Goal: Information Seeking & Learning: Learn about a topic

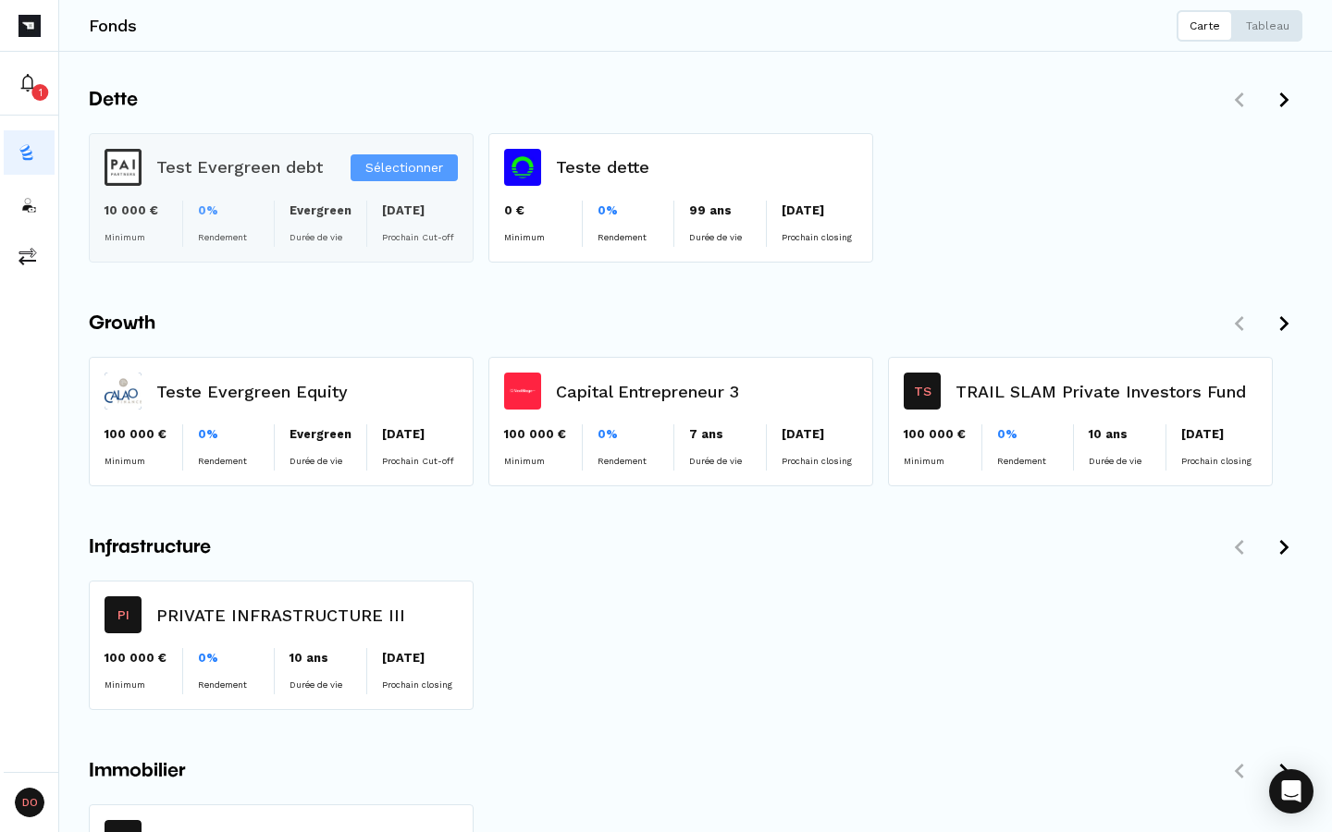
click at [201, 182] on div "Sélectionner" at bounding box center [281, 198] width 383 height 128
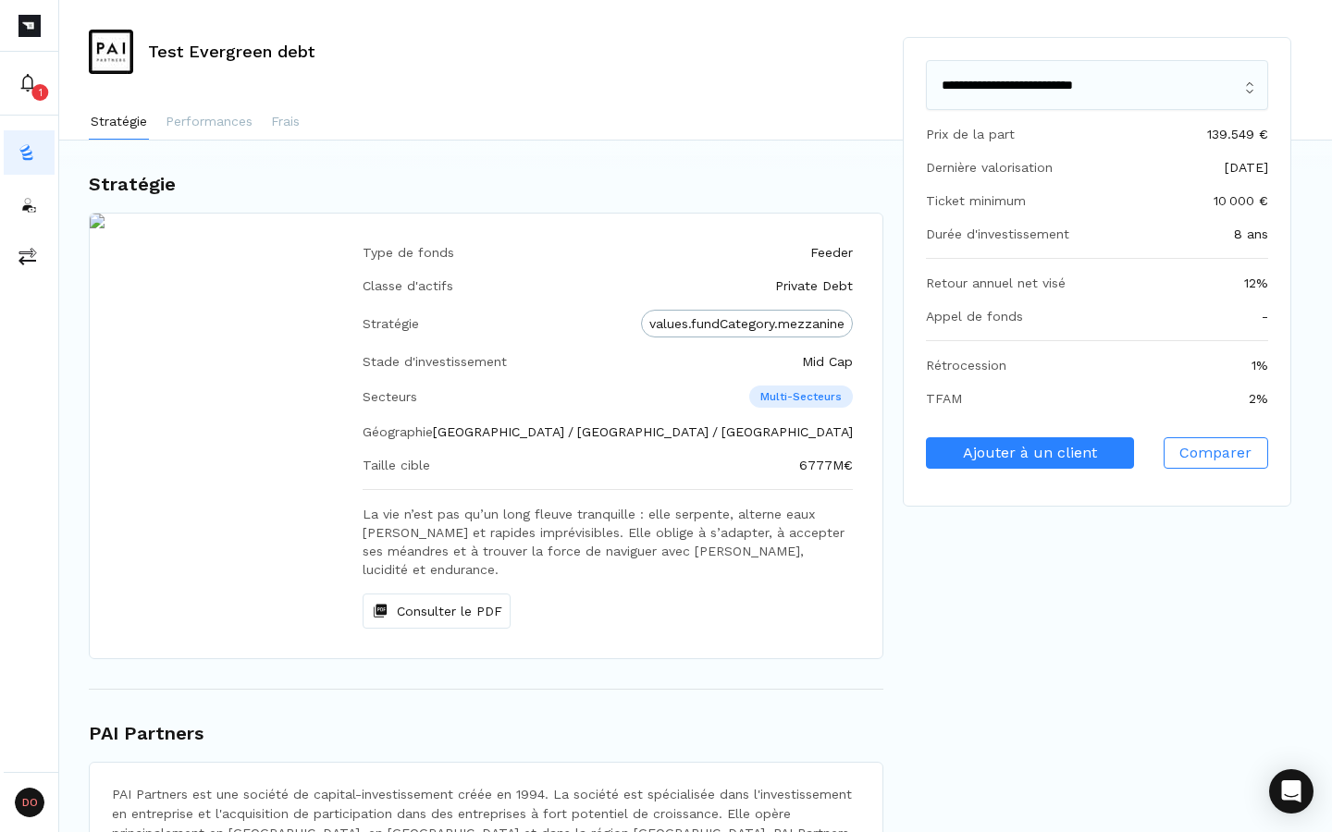
click at [122, 117] on p "Stratégie" at bounding box center [119, 121] width 56 height 18
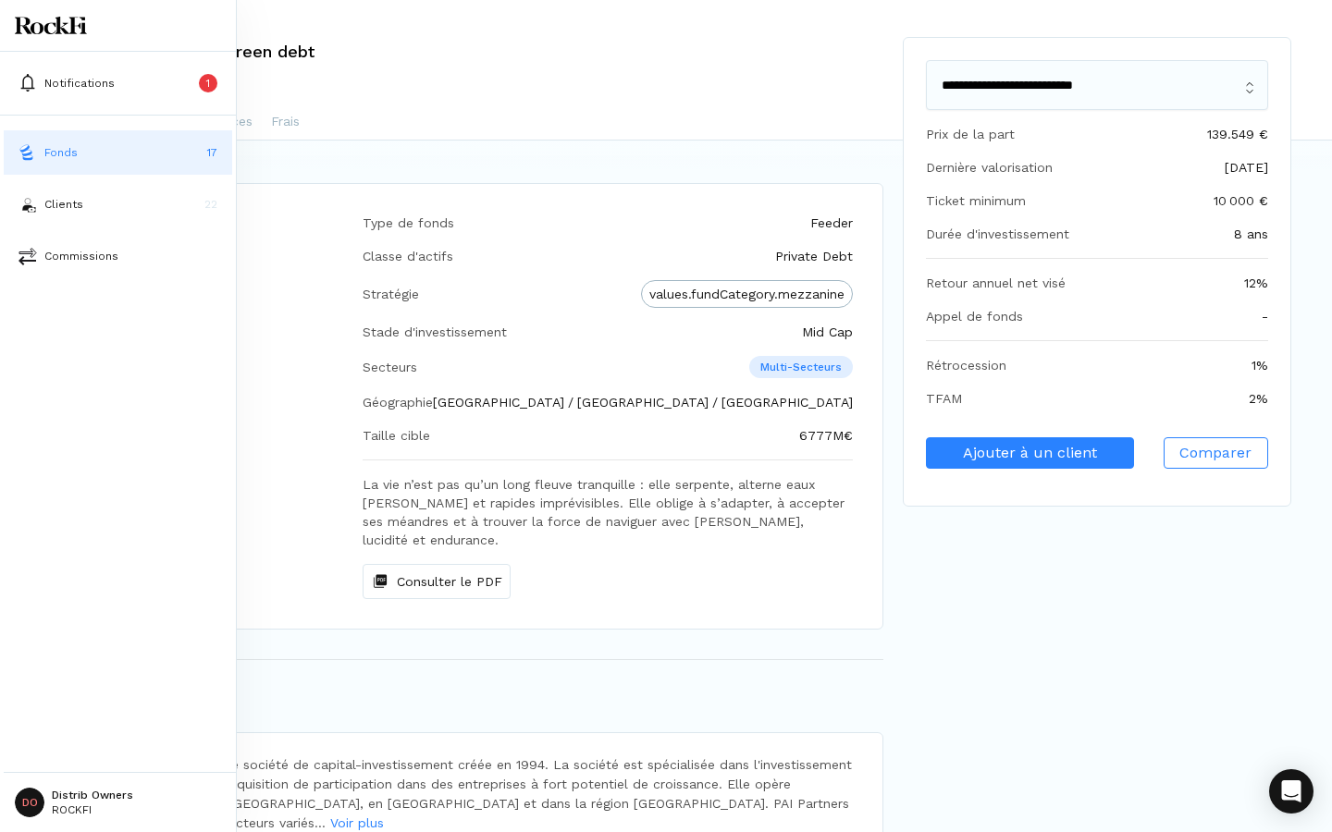
click at [0, 166] on div "Fonds 17 Clients 22 Commissions" at bounding box center [118, 204] width 236 height 148
click at [40, 159] on button "Fonds 17" at bounding box center [118, 152] width 228 height 44
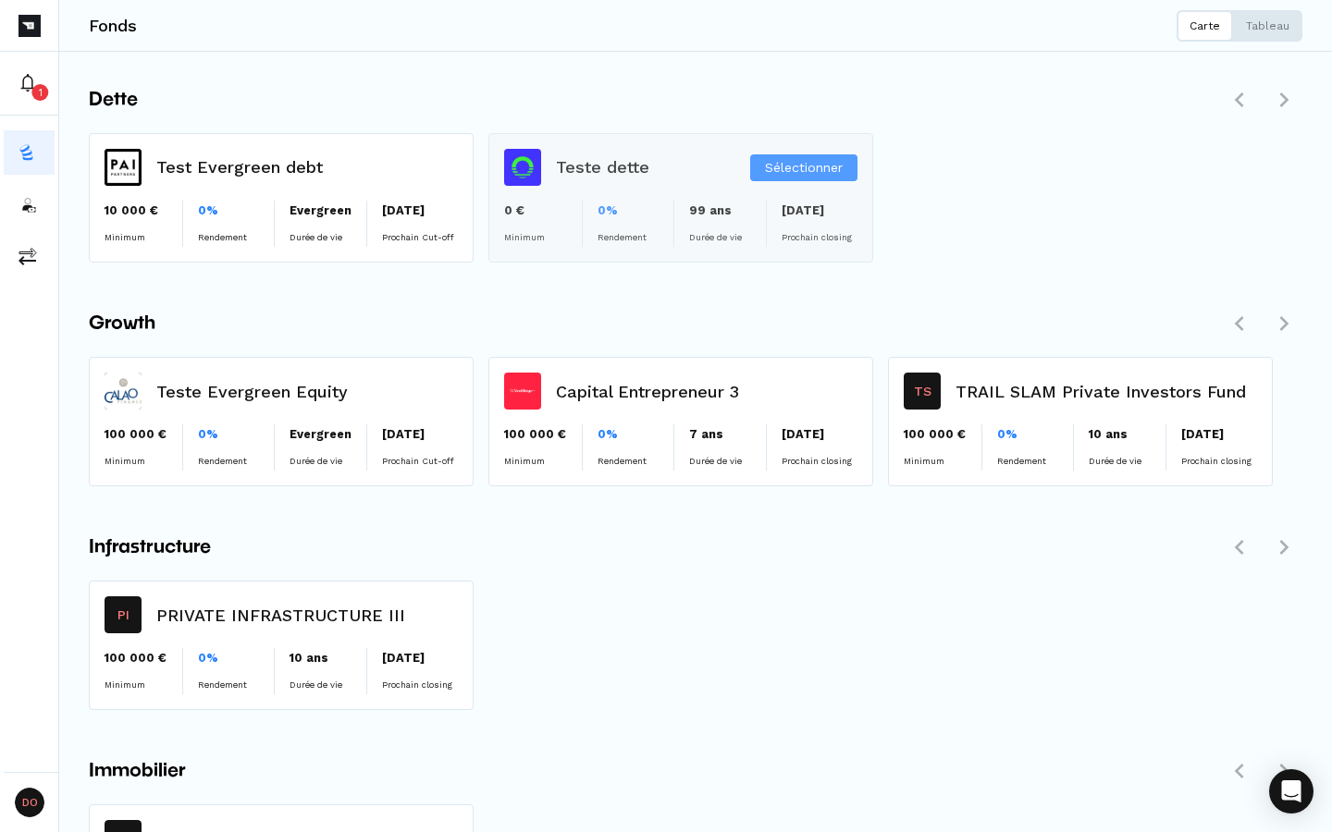
click at [643, 161] on div "Sélectionner" at bounding box center [680, 198] width 383 height 128
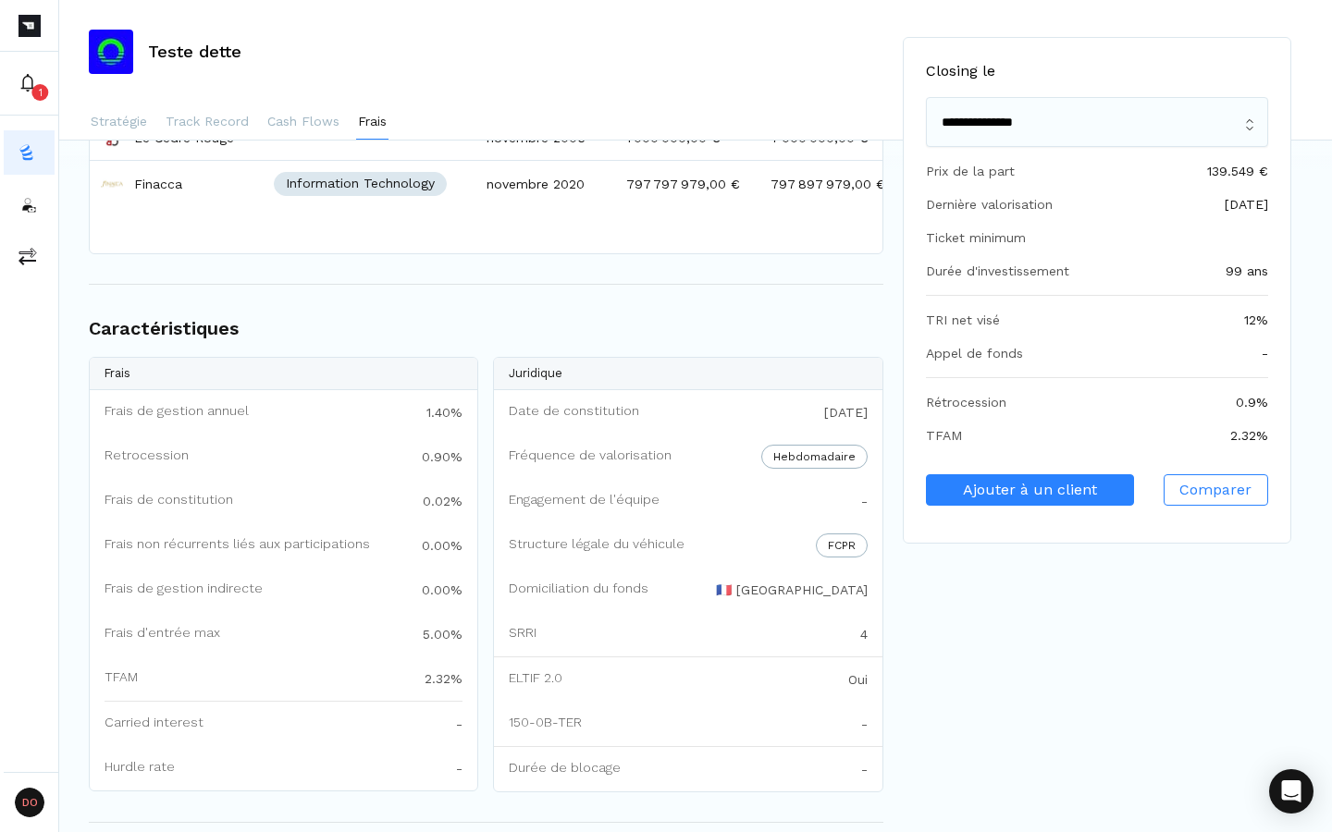
scroll to position [2176, 0]
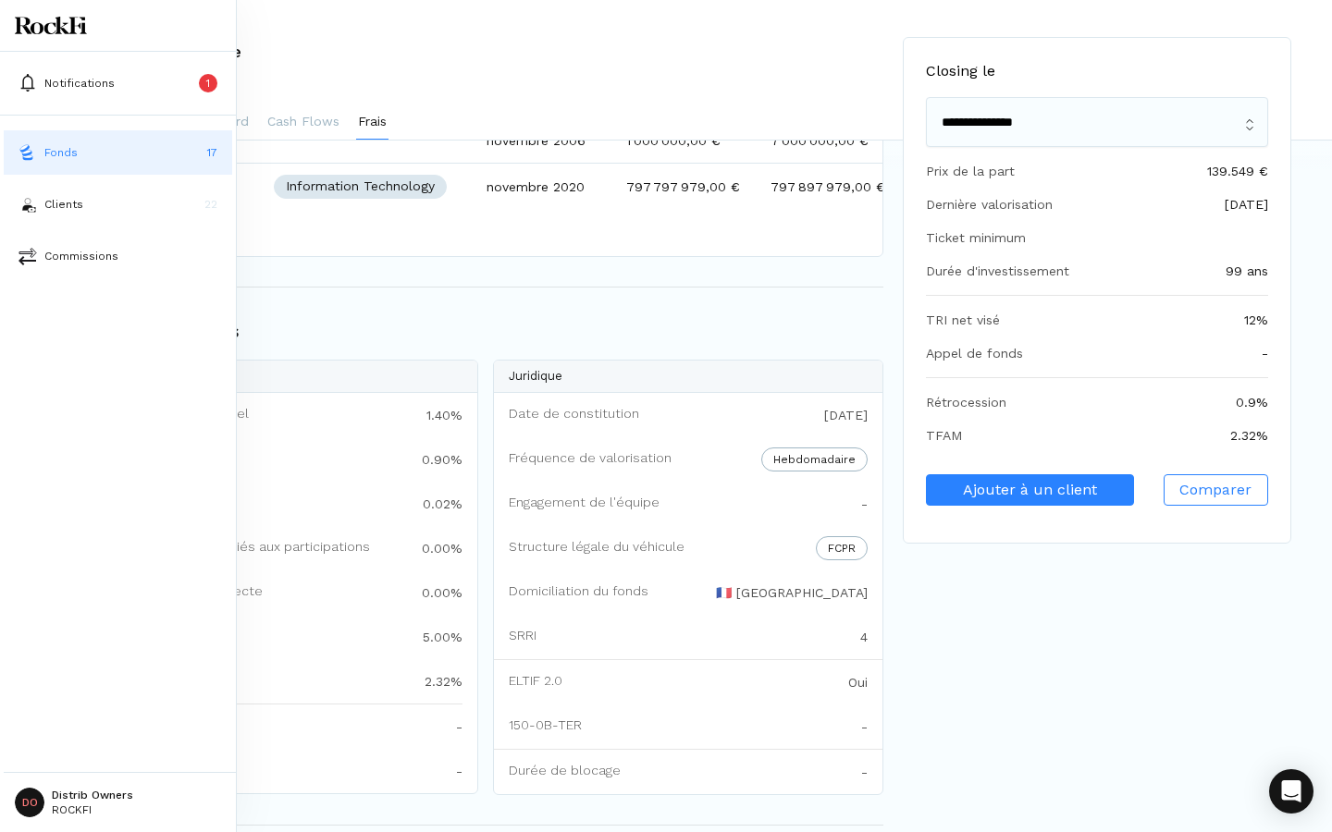
click at [207, 155] on p "17" at bounding box center [212, 152] width 10 height 17
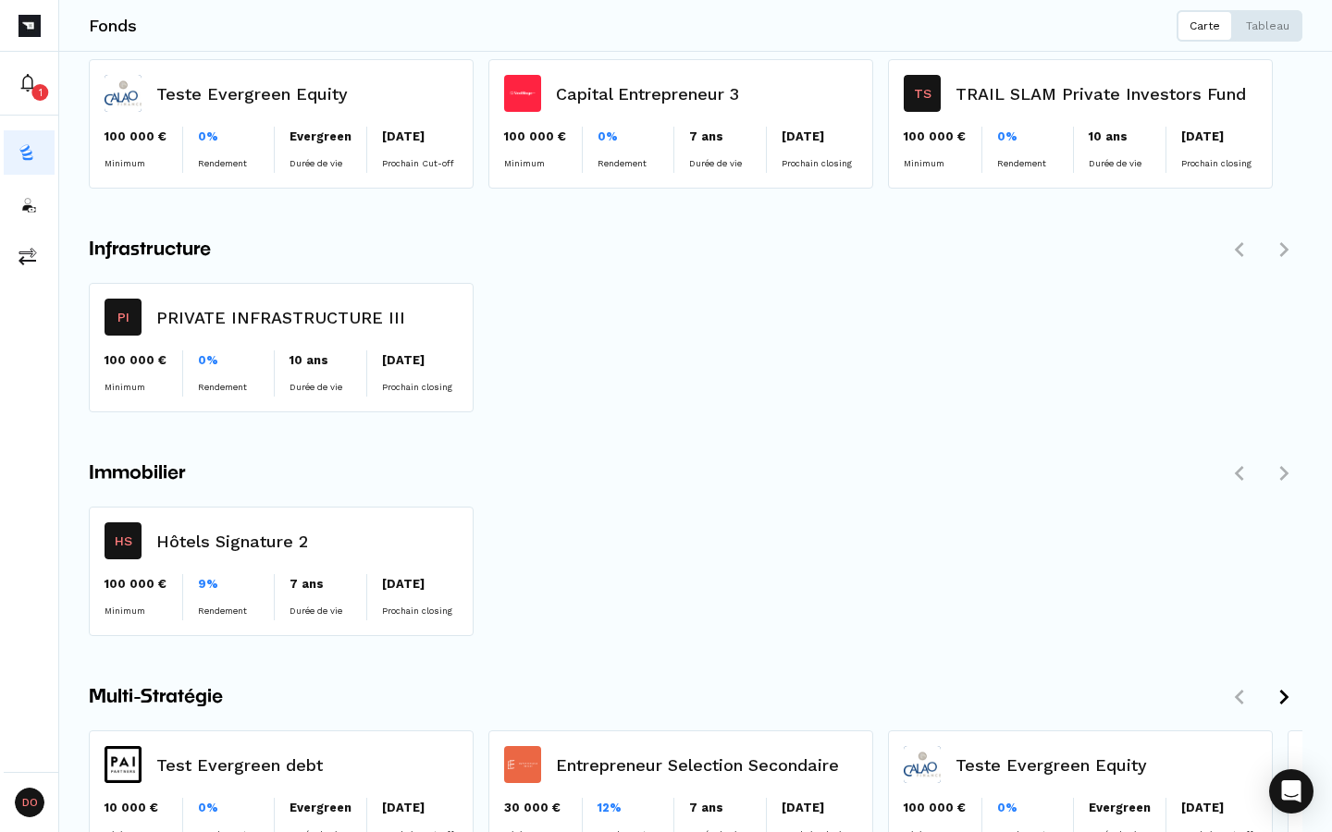
scroll to position [301, 0]
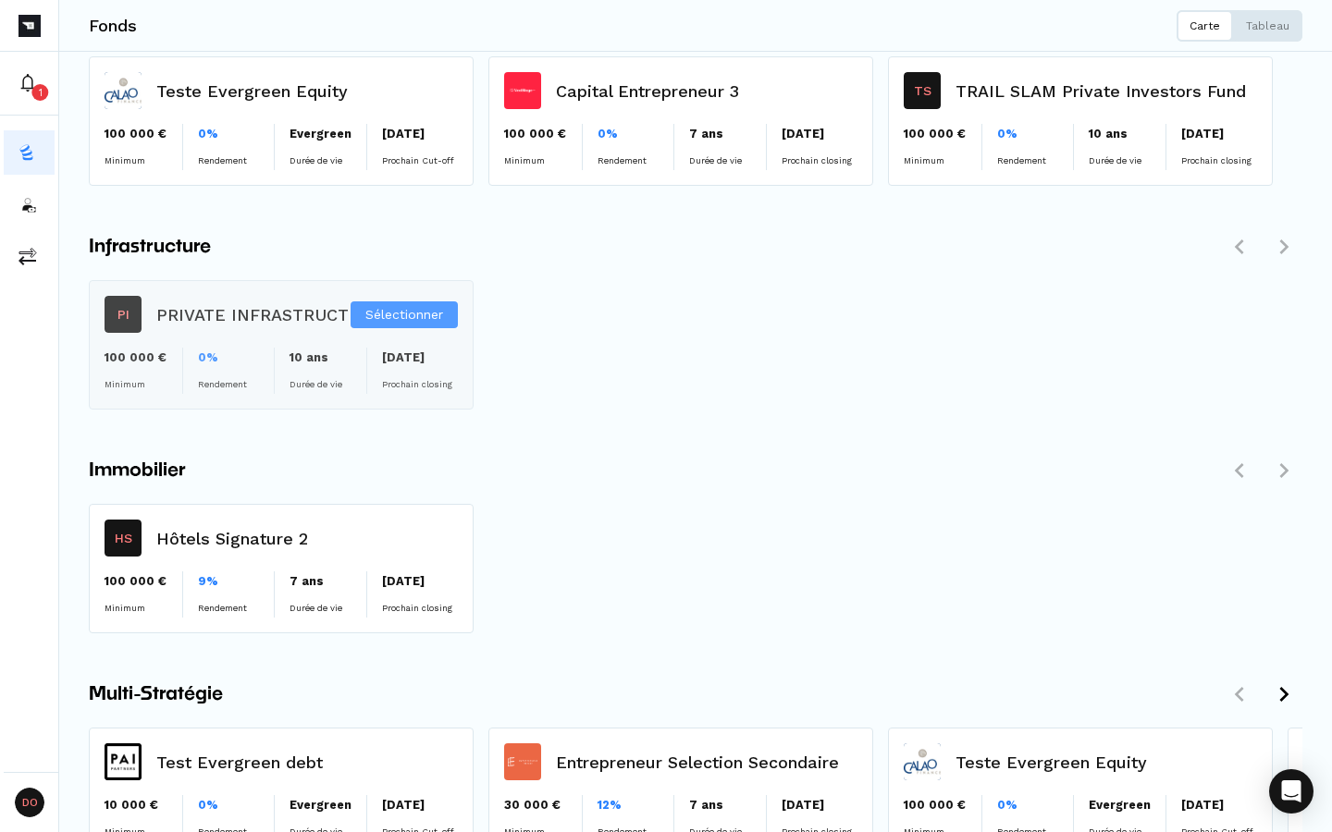
click at [279, 360] on div "Sélectionner" at bounding box center [281, 345] width 383 height 128
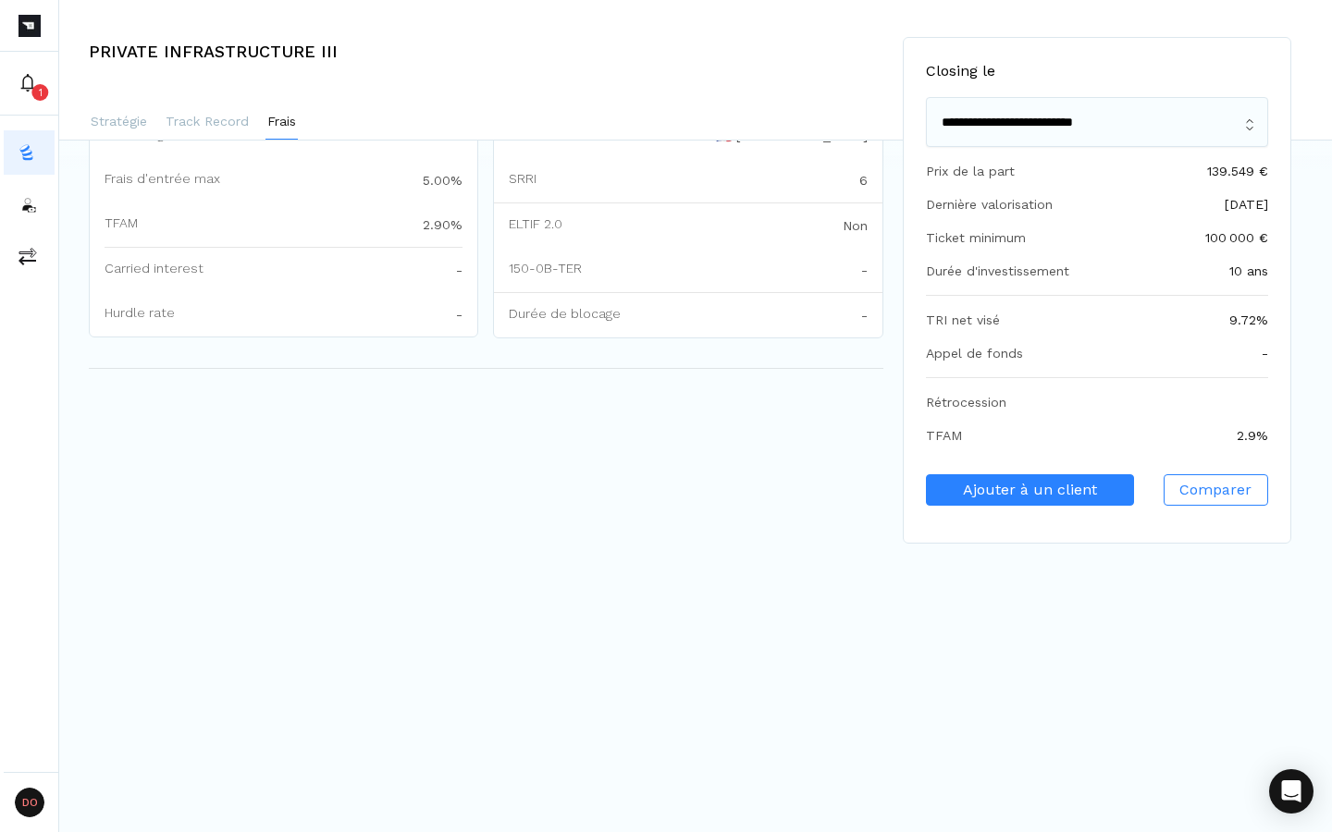
scroll to position [1812, 0]
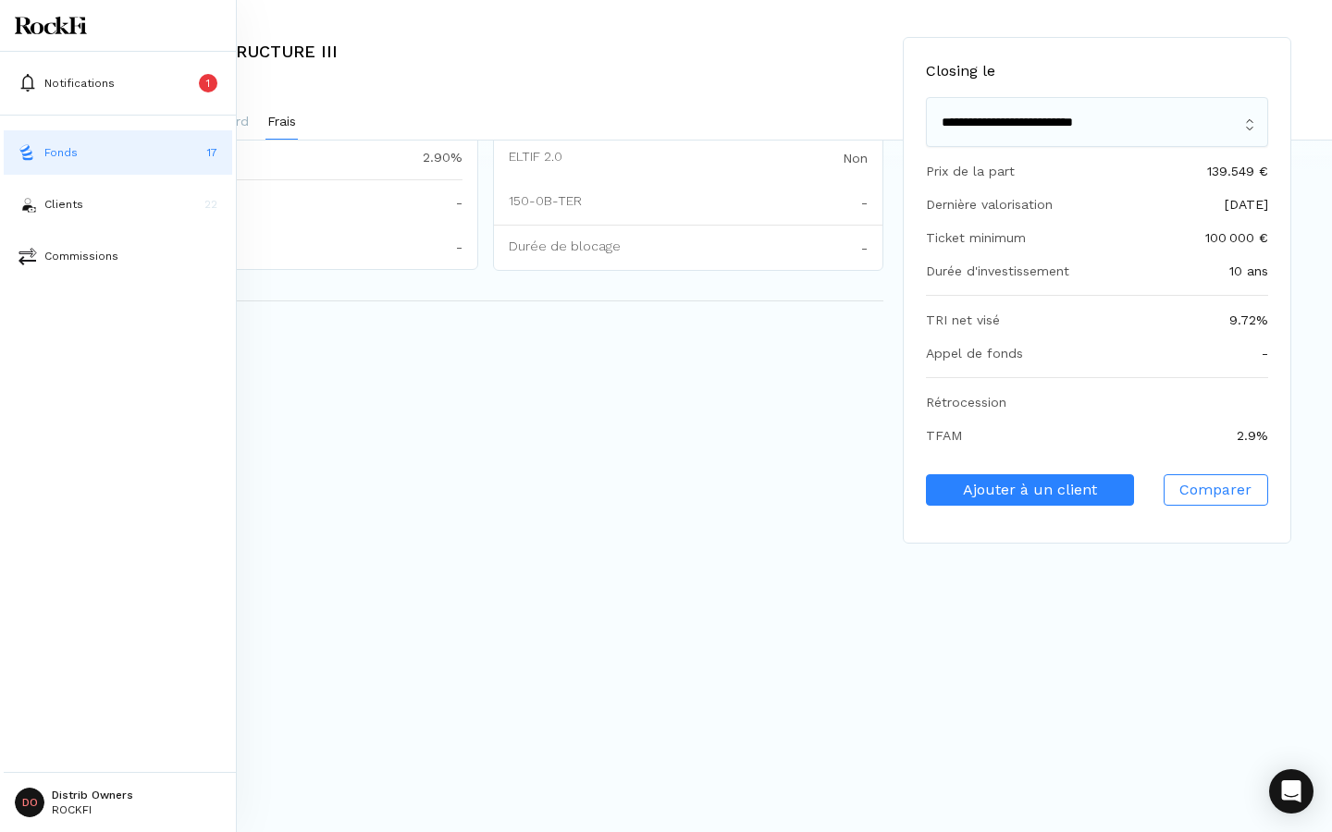
click at [29, 159] on img at bounding box center [27, 152] width 18 height 18
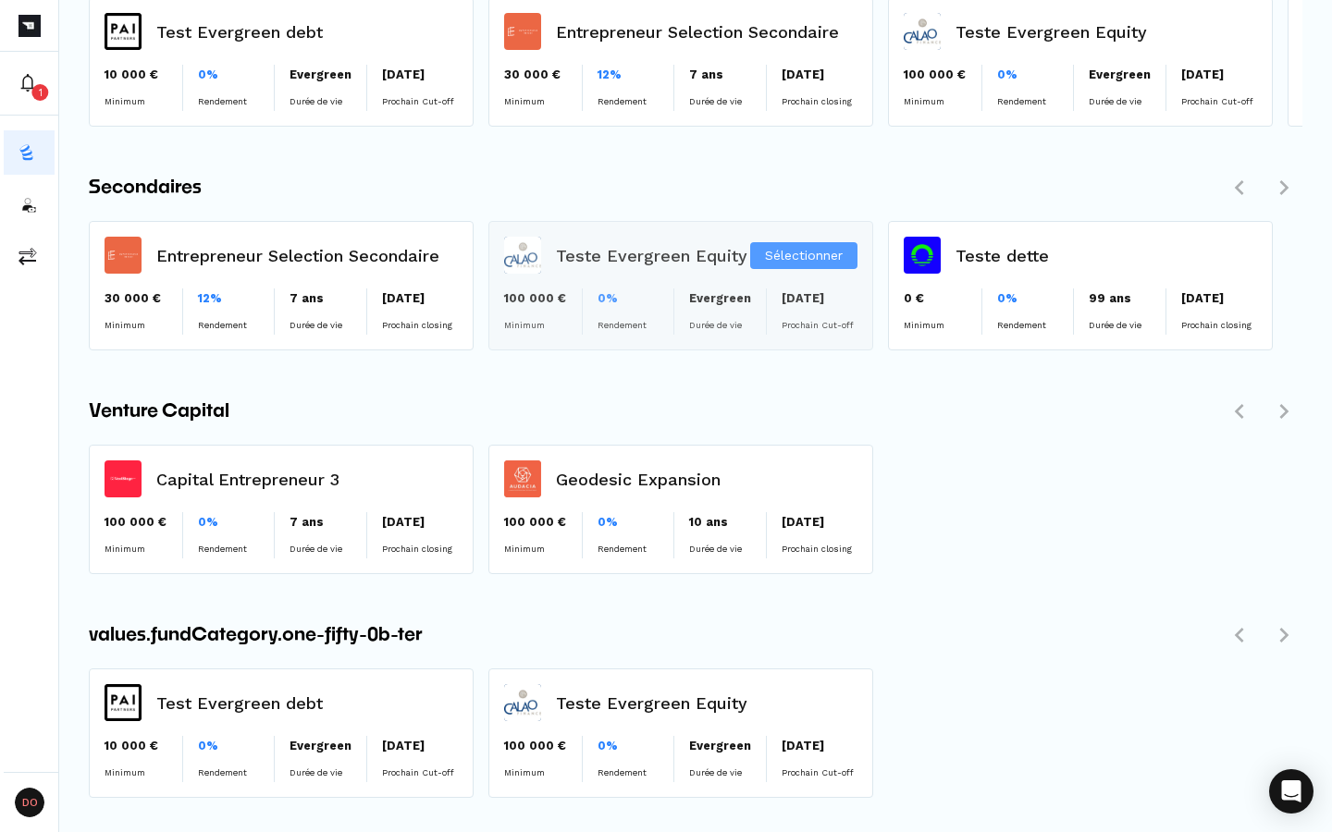
scroll to position [1308, 0]
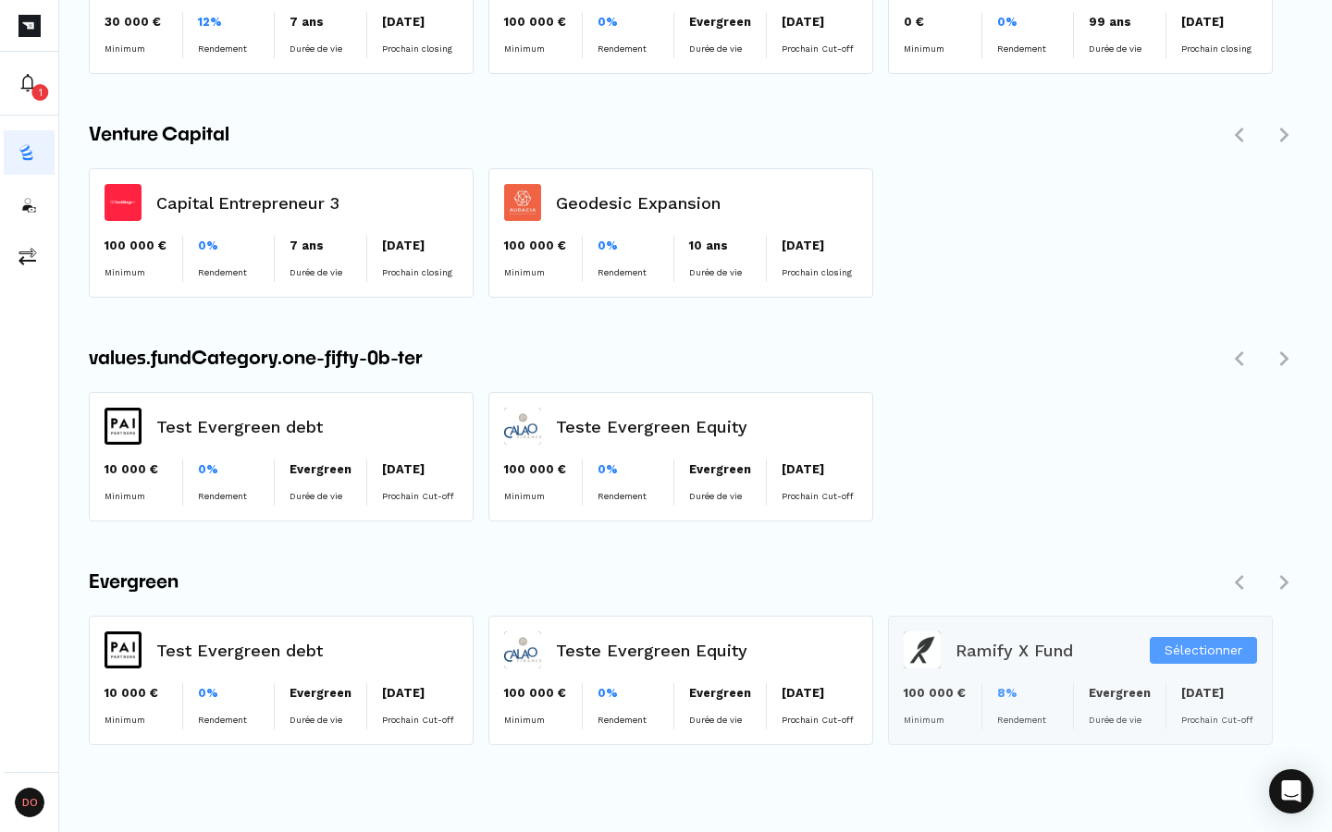
click at [1020, 685] on div "Sélectionner" at bounding box center [1080, 681] width 383 height 128
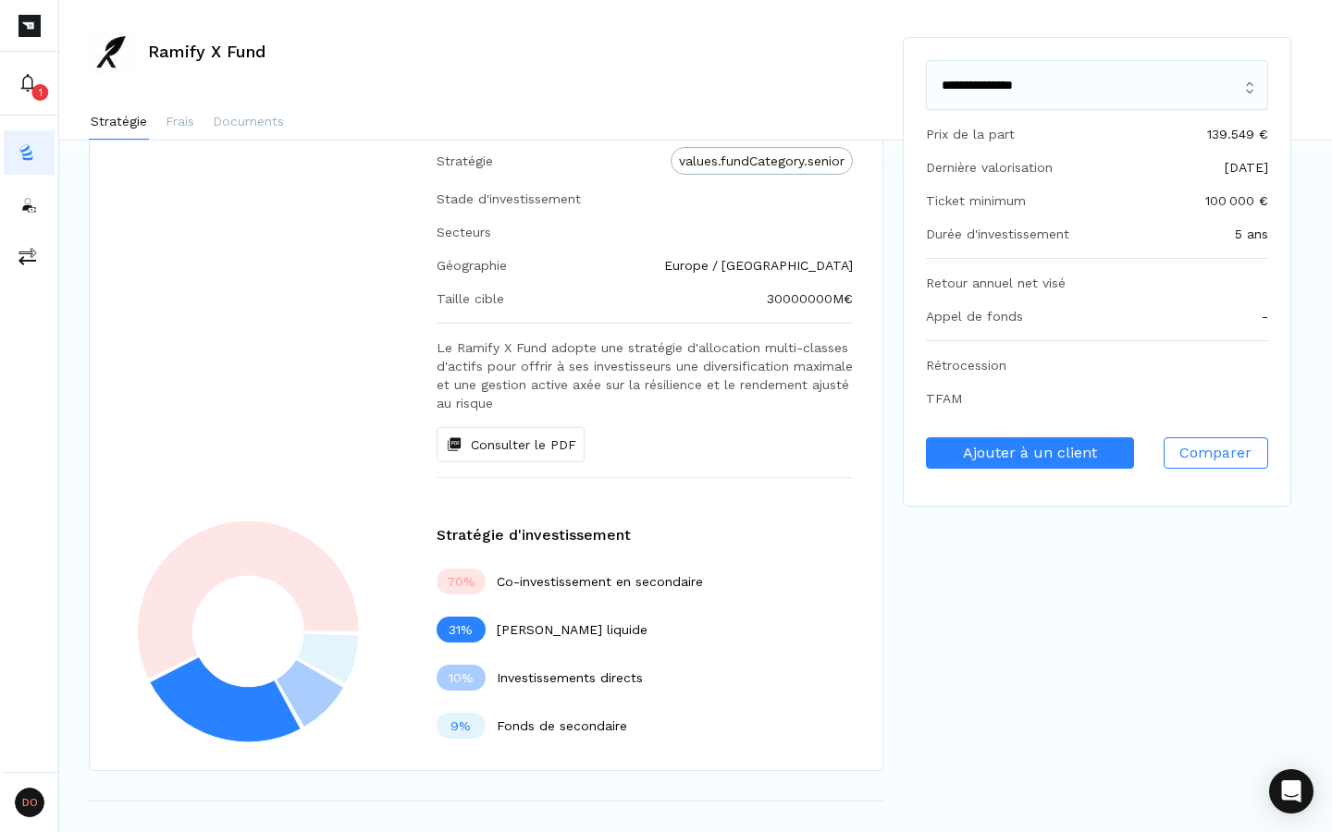
scroll to position [239, 0]
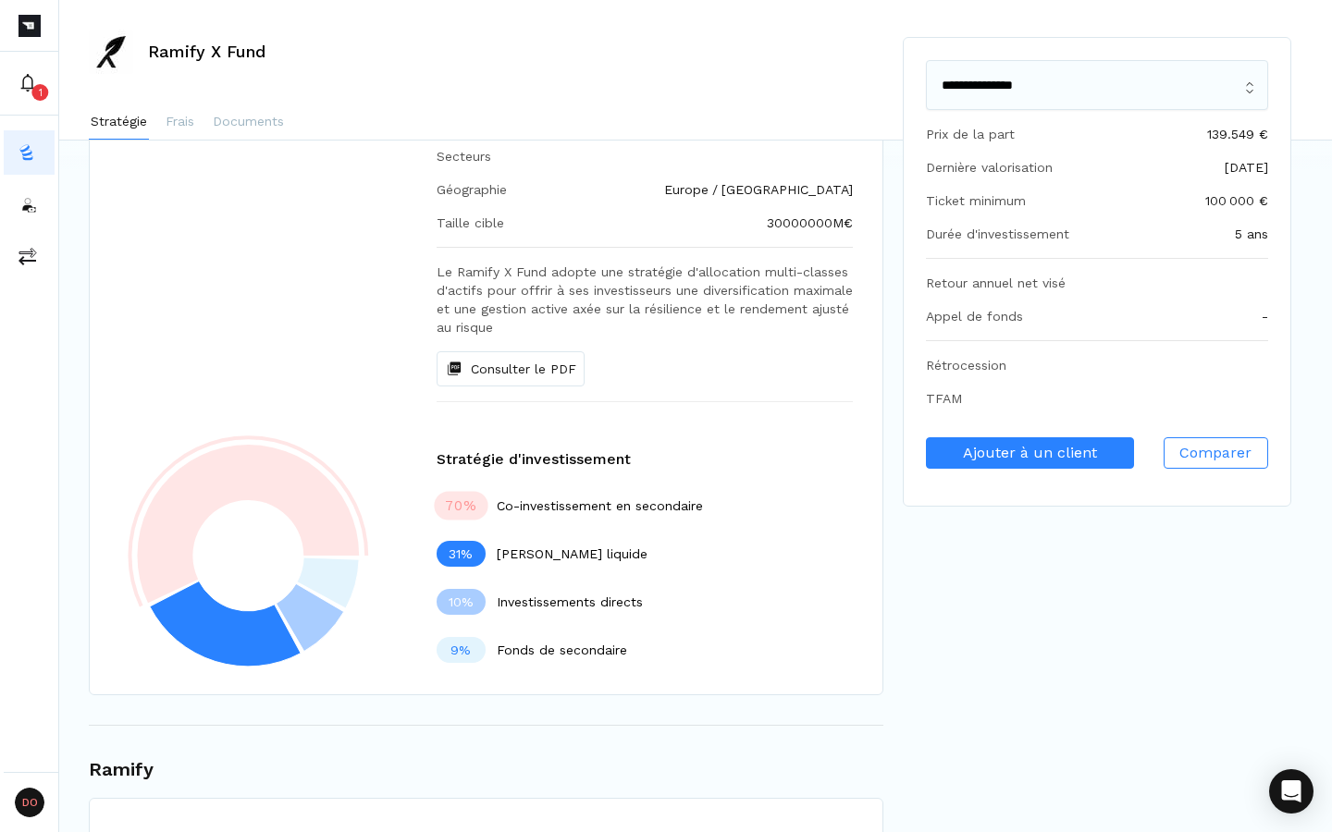
click at [159, 556] on icon at bounding box center [248, 524] width 222 height 158
click at [356, 682] on icon at bounding box center [248, 555] width 317 height 277
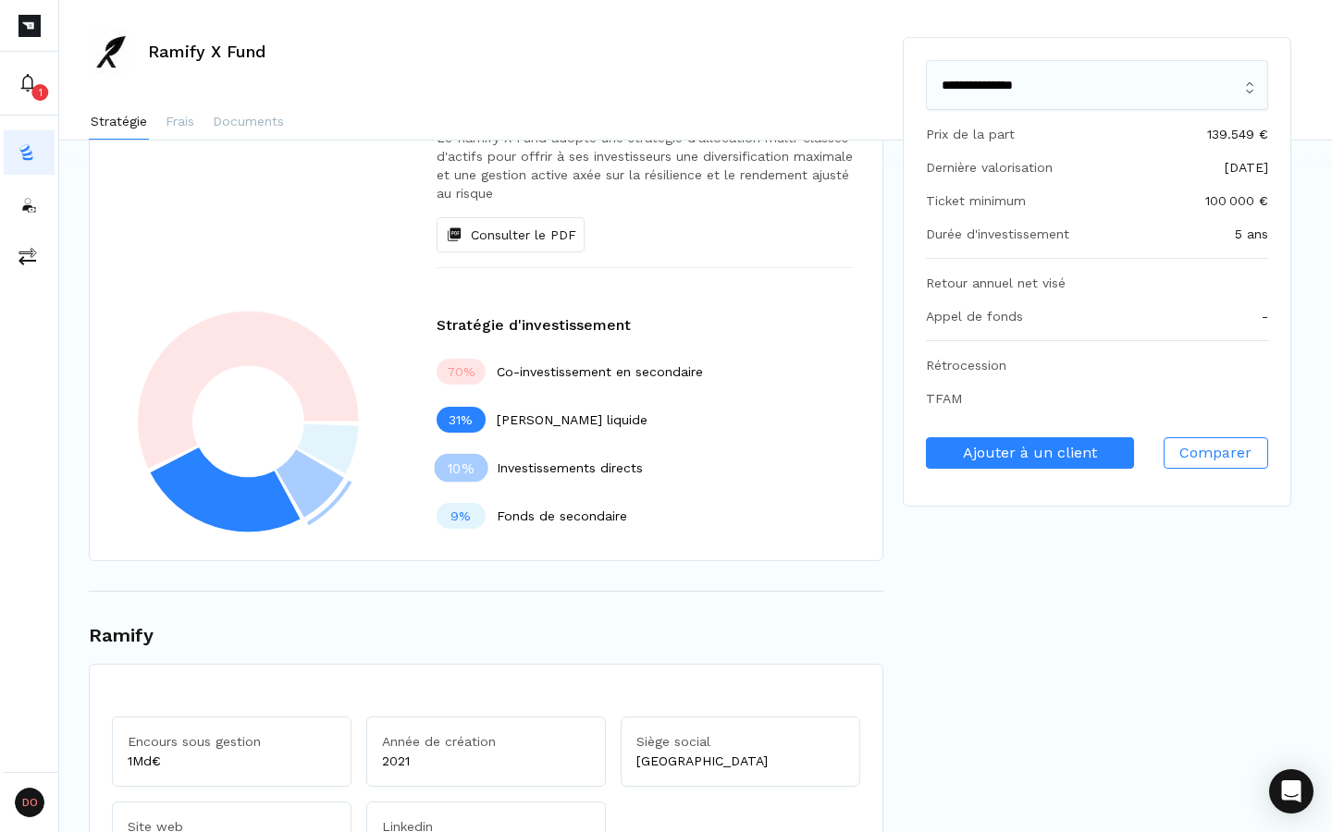
scroll to position [376, 0]
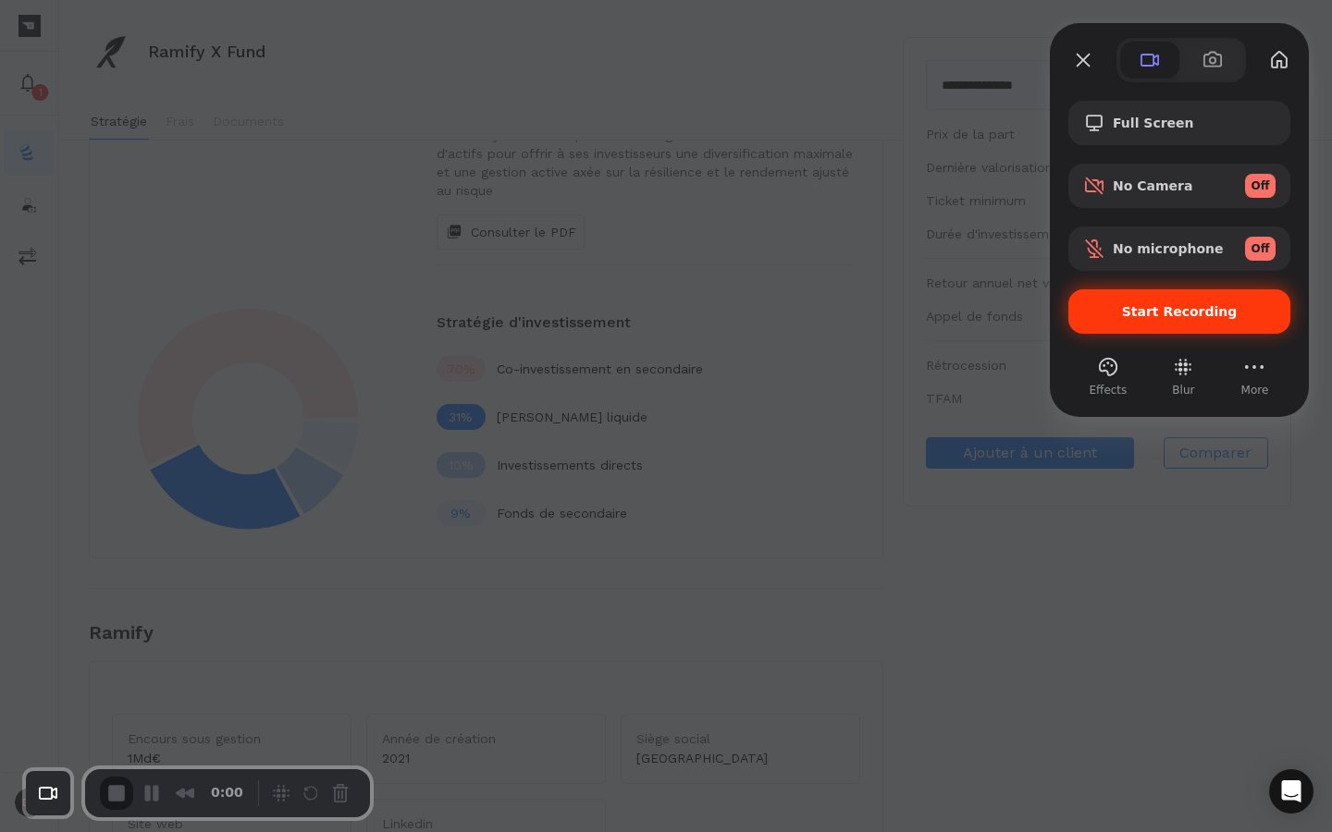
click at [1168, 314] on span "Start Recording" at bounding box center [1180, 311] width 116 height 15
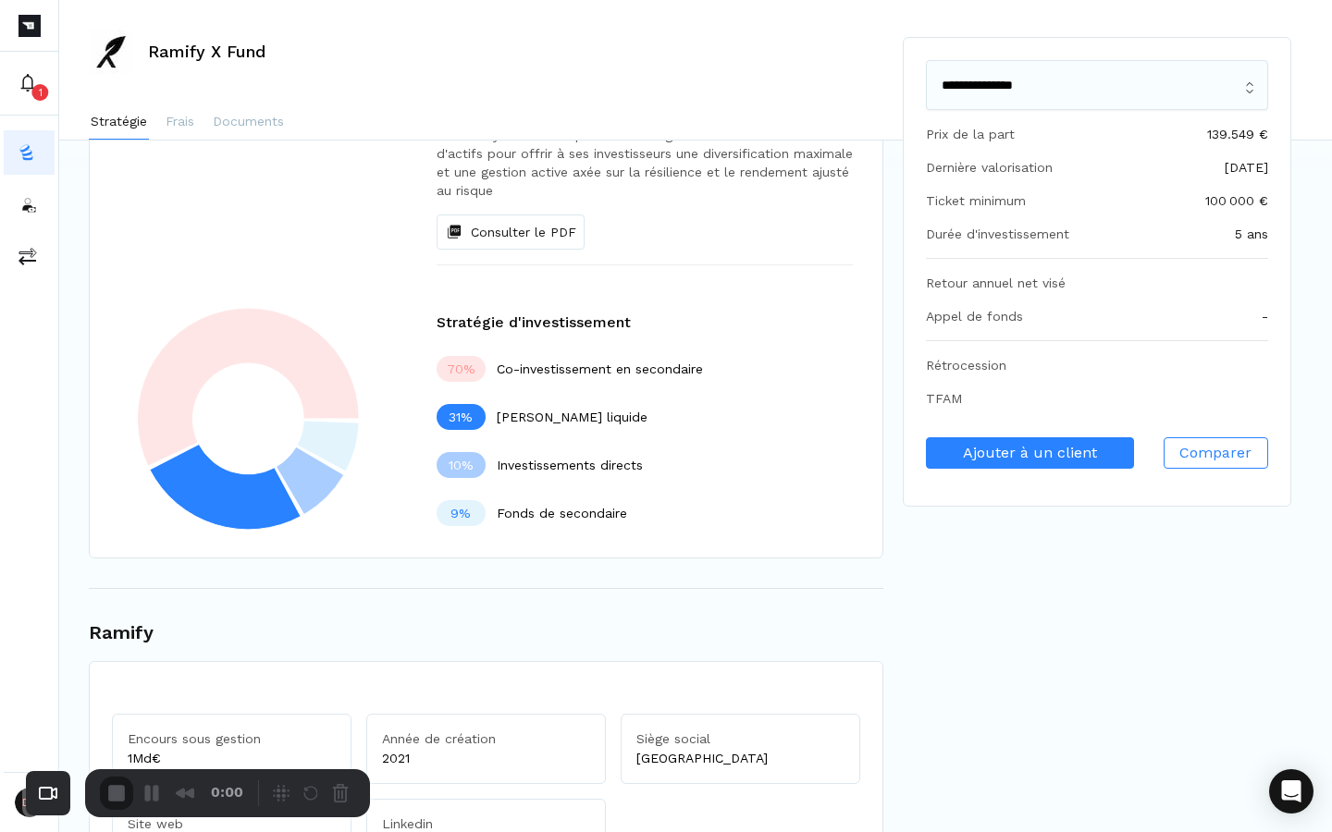
scroll to position [434, 0]
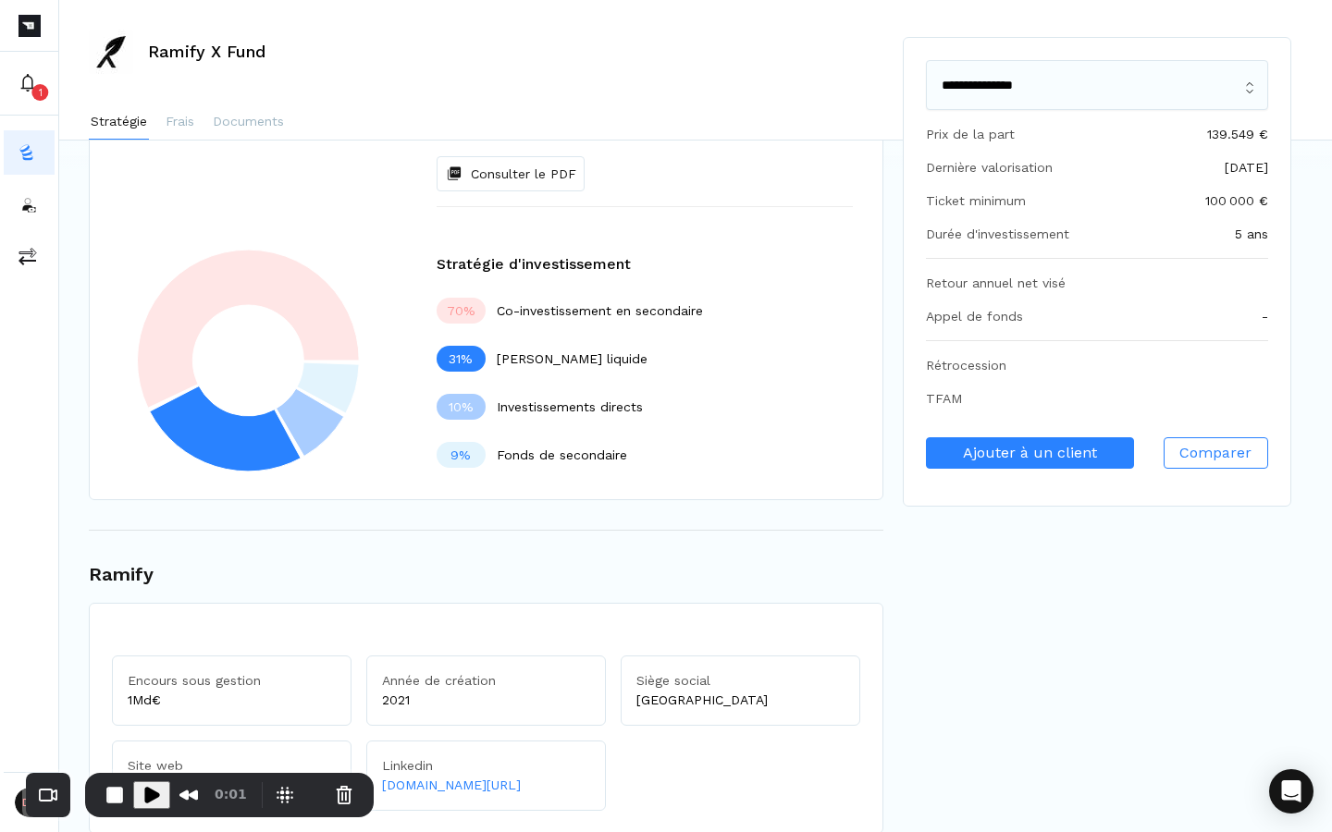
click at [208, 270] on icon at bounding box center [248, 329] width 222 height 158
click at [210, 433] on icon at bounding box center [225, 429] width 151 height 85
click at [316, 431] on icon at bounding box center [311, 422] width 68 height 68
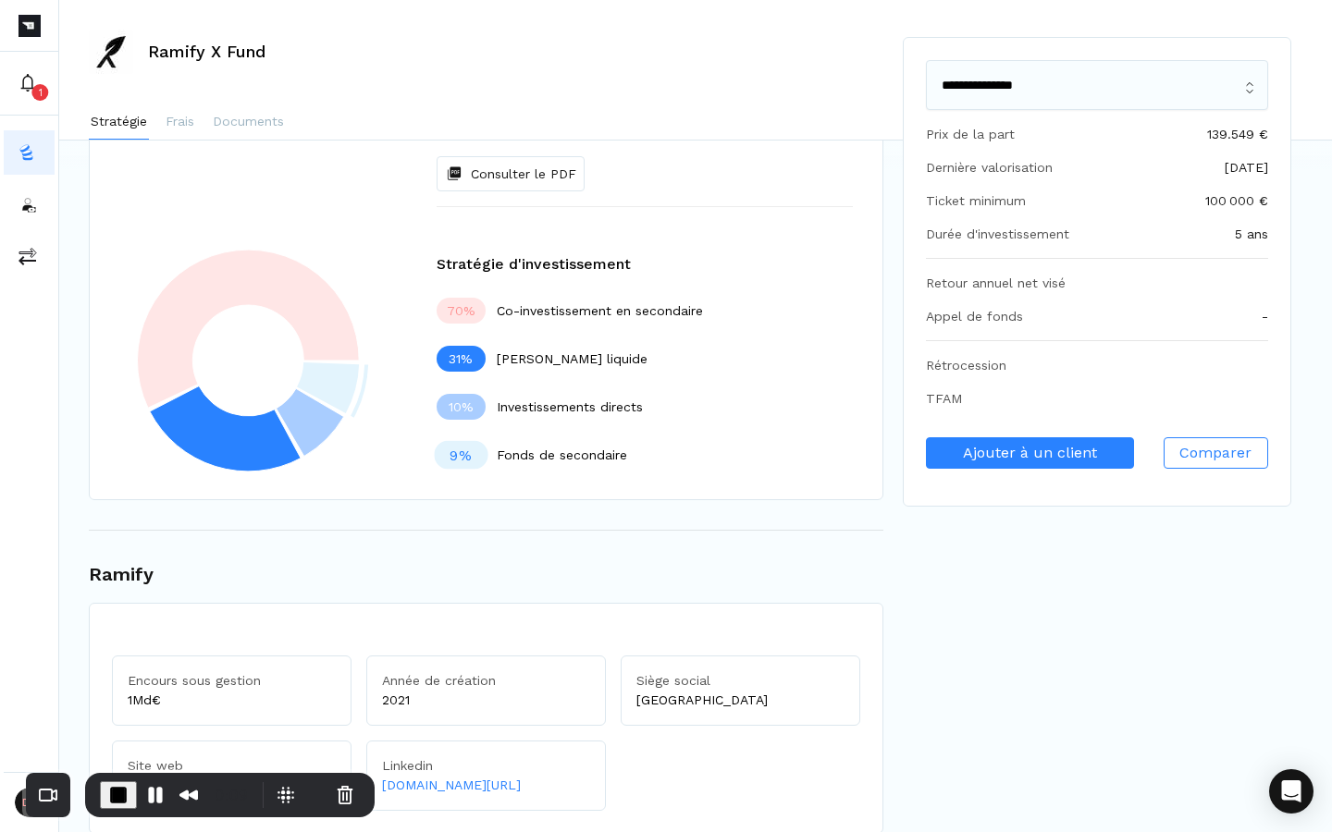
click at [328, 386] on icon at bounding box center [328, 388] width 62 height 51
click at [421, 363] on div "Stratégie d'investissement 70 % Co-investissement en secondaire 31 % [PERSON_NA…" at bounding box center [644, 360] width 475 height 215
click at [115, 787] on span "End Recording" at bounding box center [118, 795] width 22 height 22
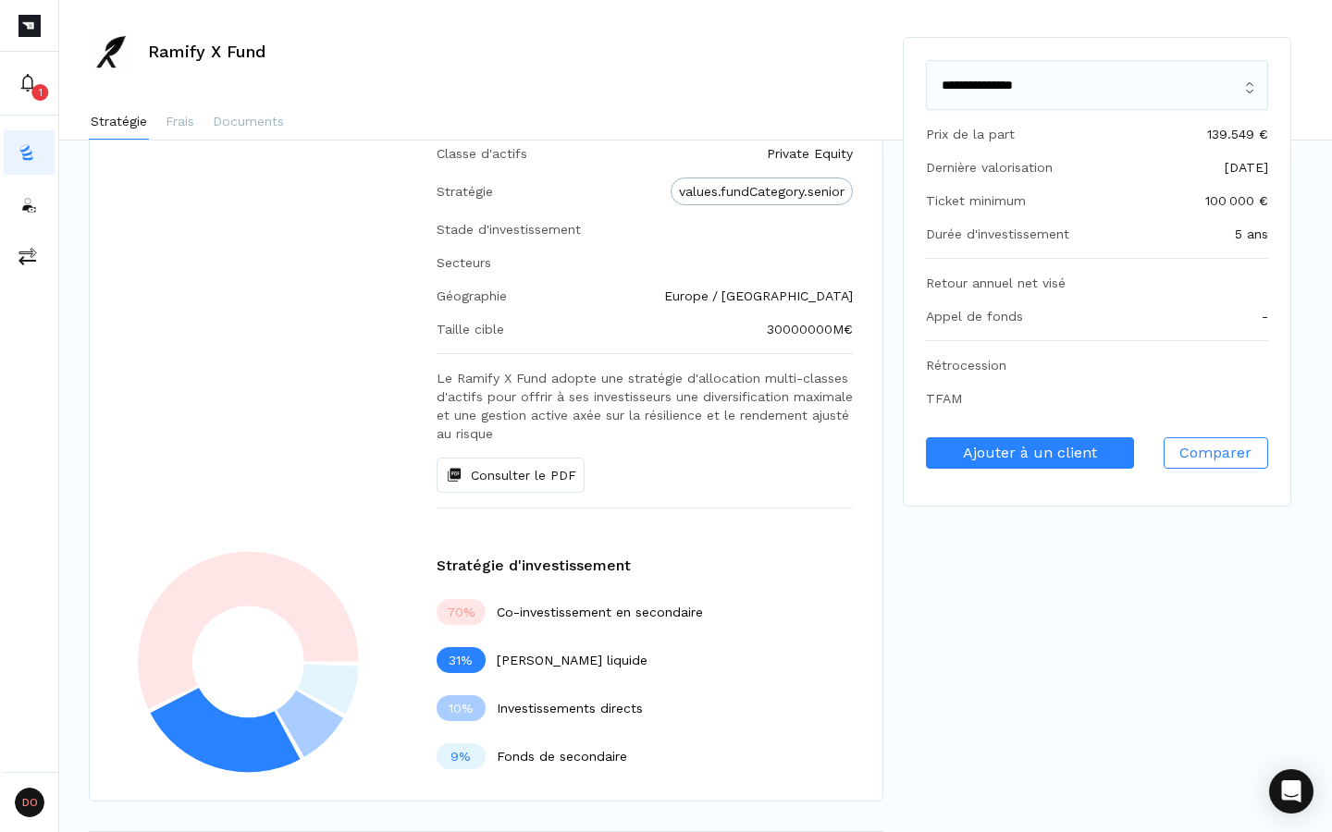
scroll to position [0, 0]
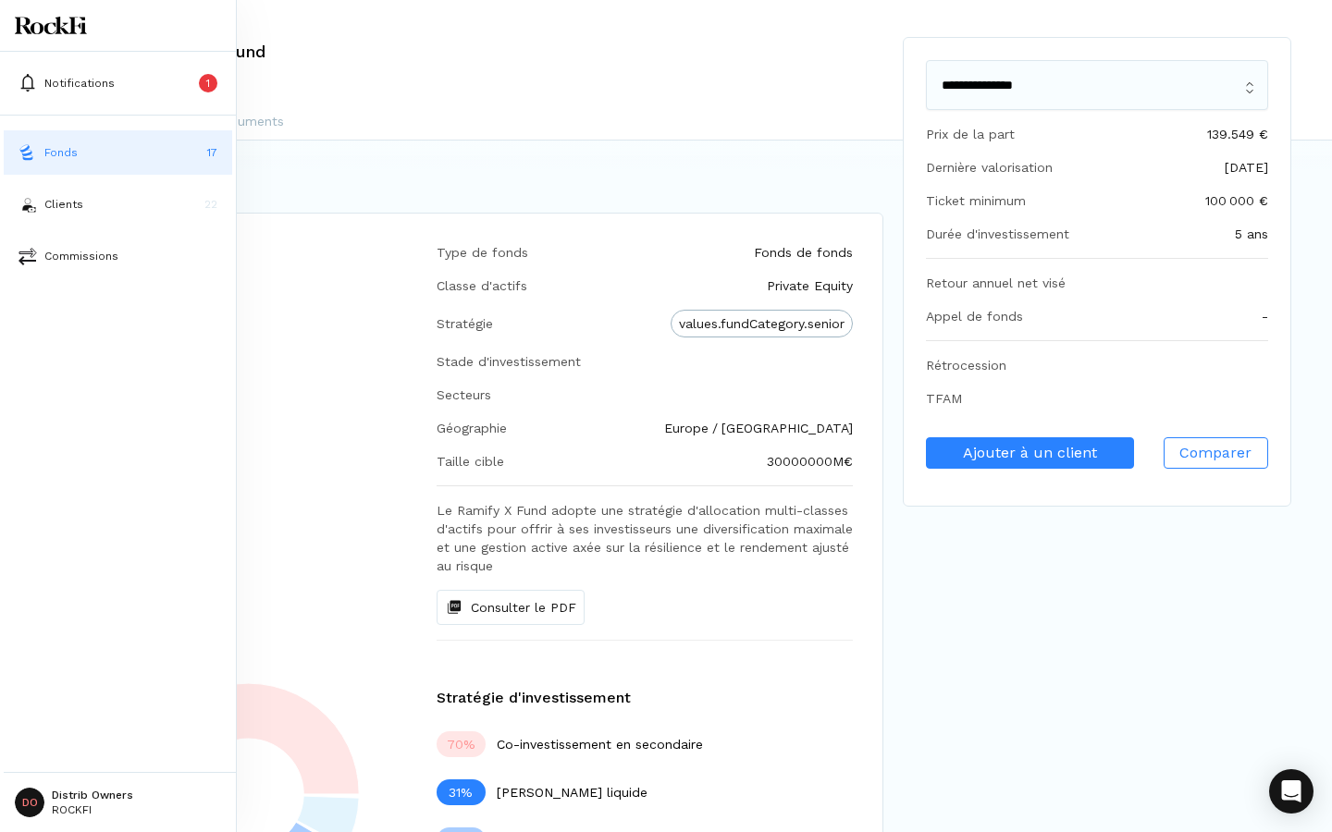
click at [43, 159] on button "Fonds 17" at bounding box center [118, 152] width 228 height 44
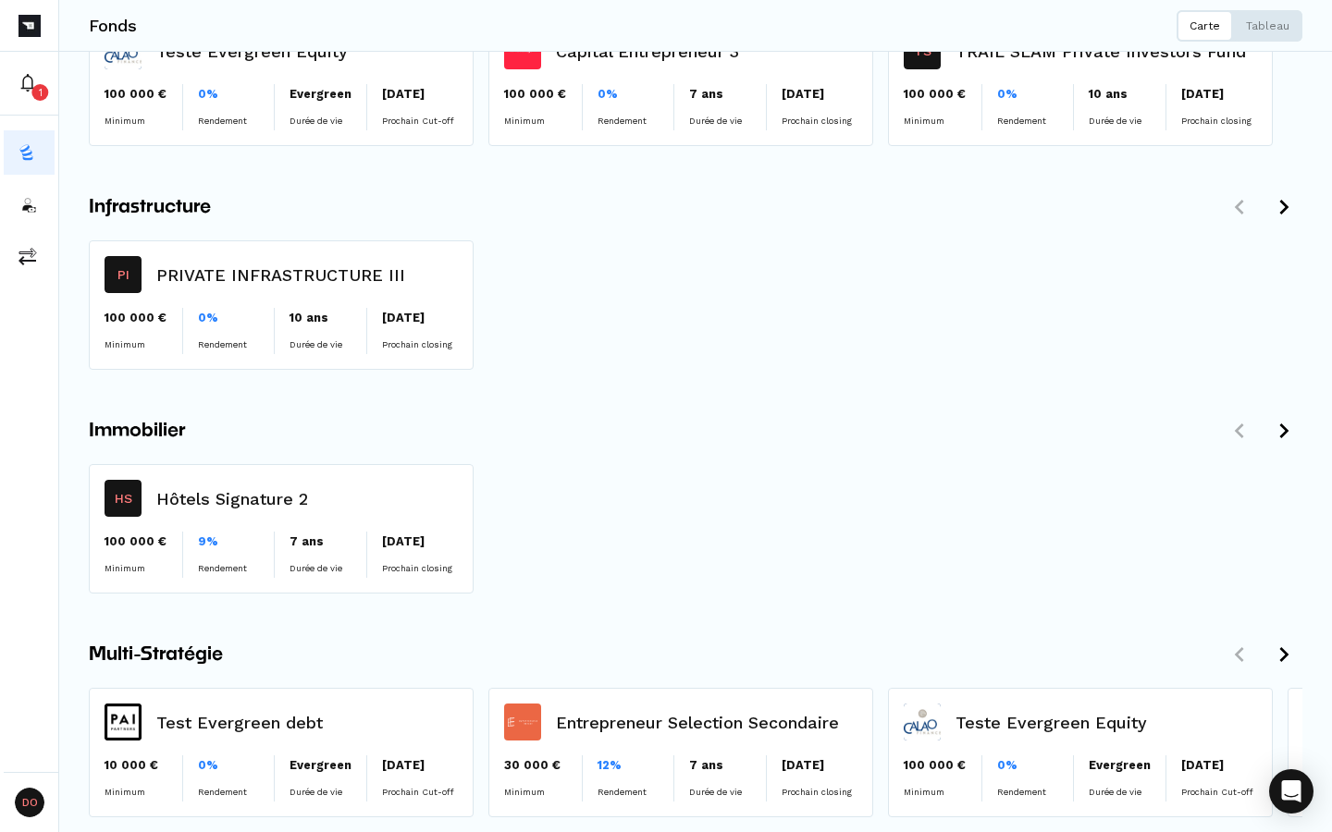
scroll to position [342, 0]
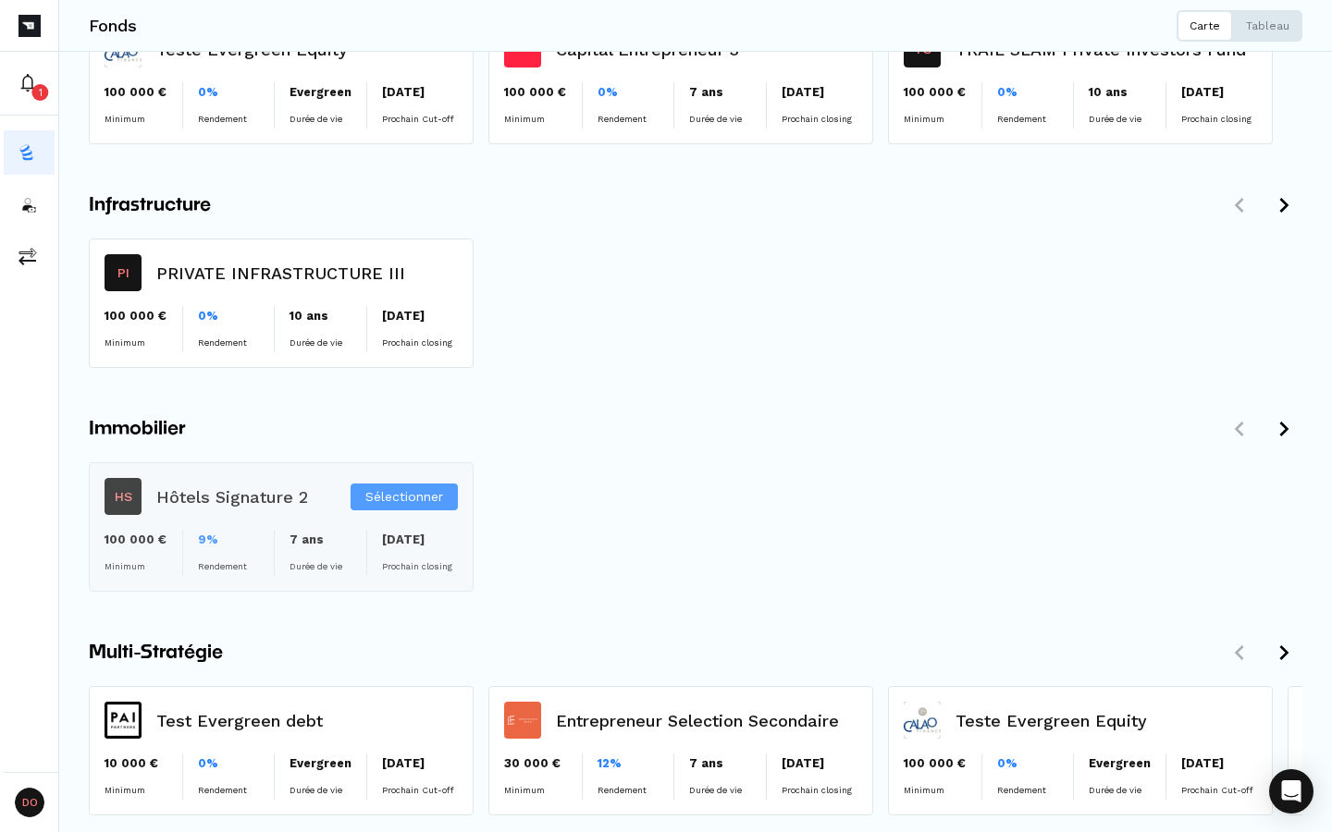
click at [282, 564] on div "Sélectionner" at bounding box center [281, 527] width 383 height 128
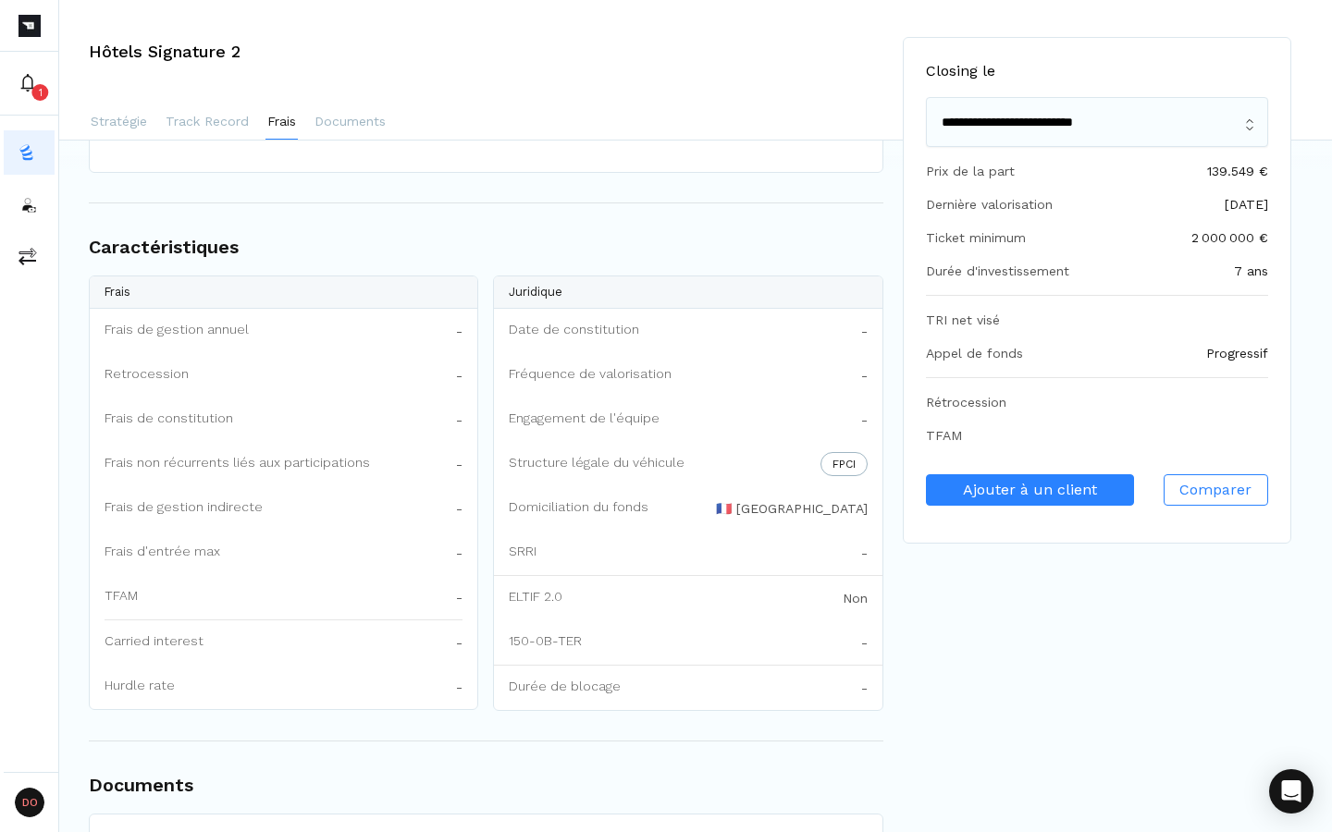
scroll to position [1279, 0]
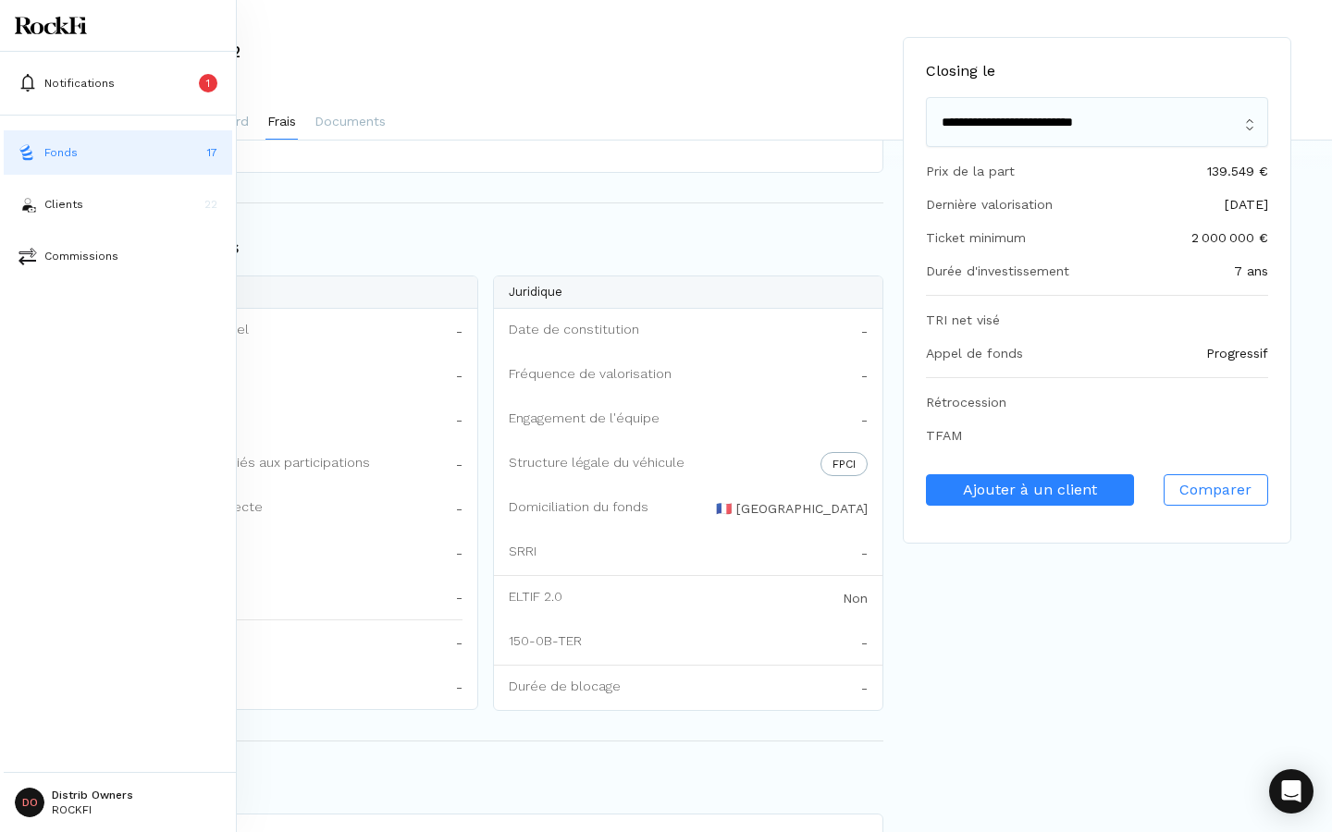
click at [29, 160] on img at bounding box center [27, 152] width 18 height 18
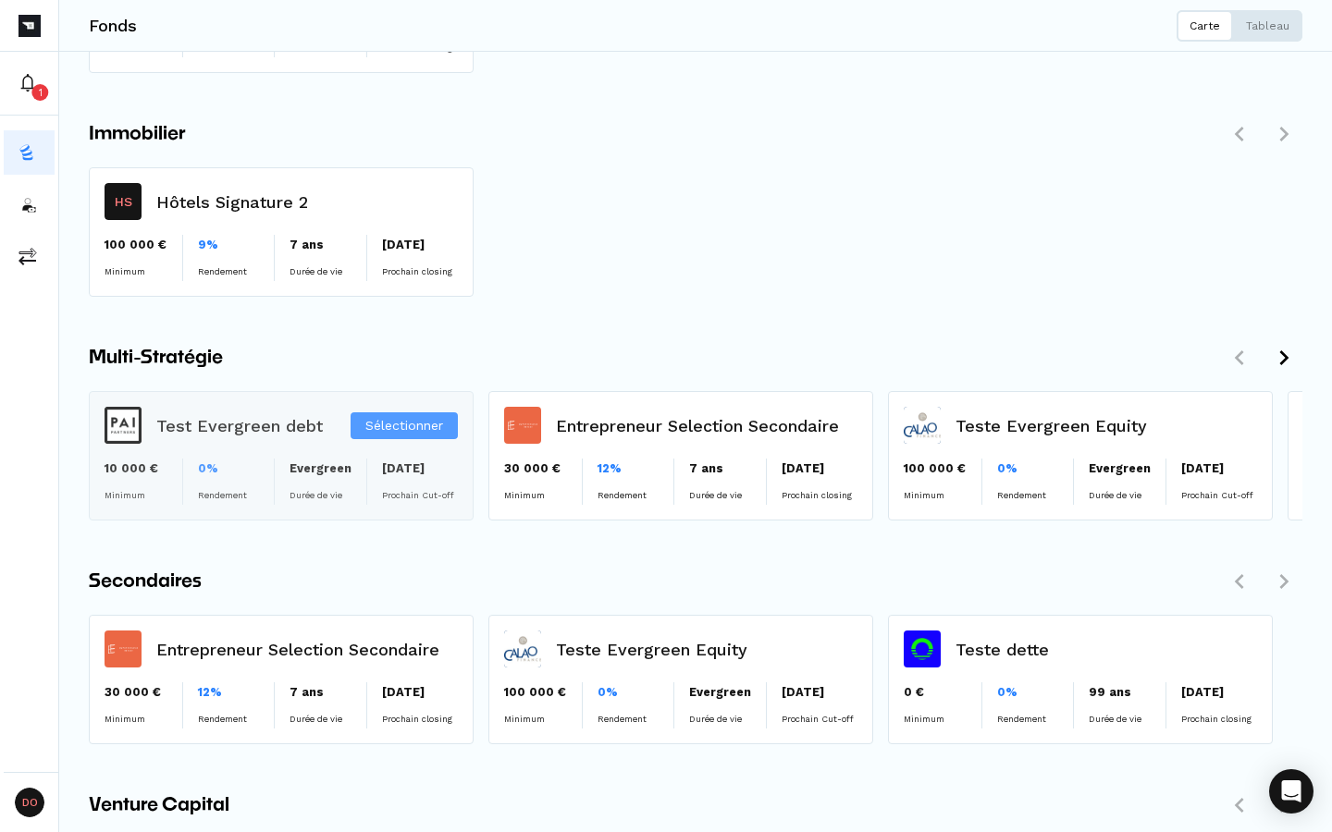
scroll to position [636, 0]
click at [194, 425] on div "Sélectionner" at bounding box center [281, 457] width 383 height 128
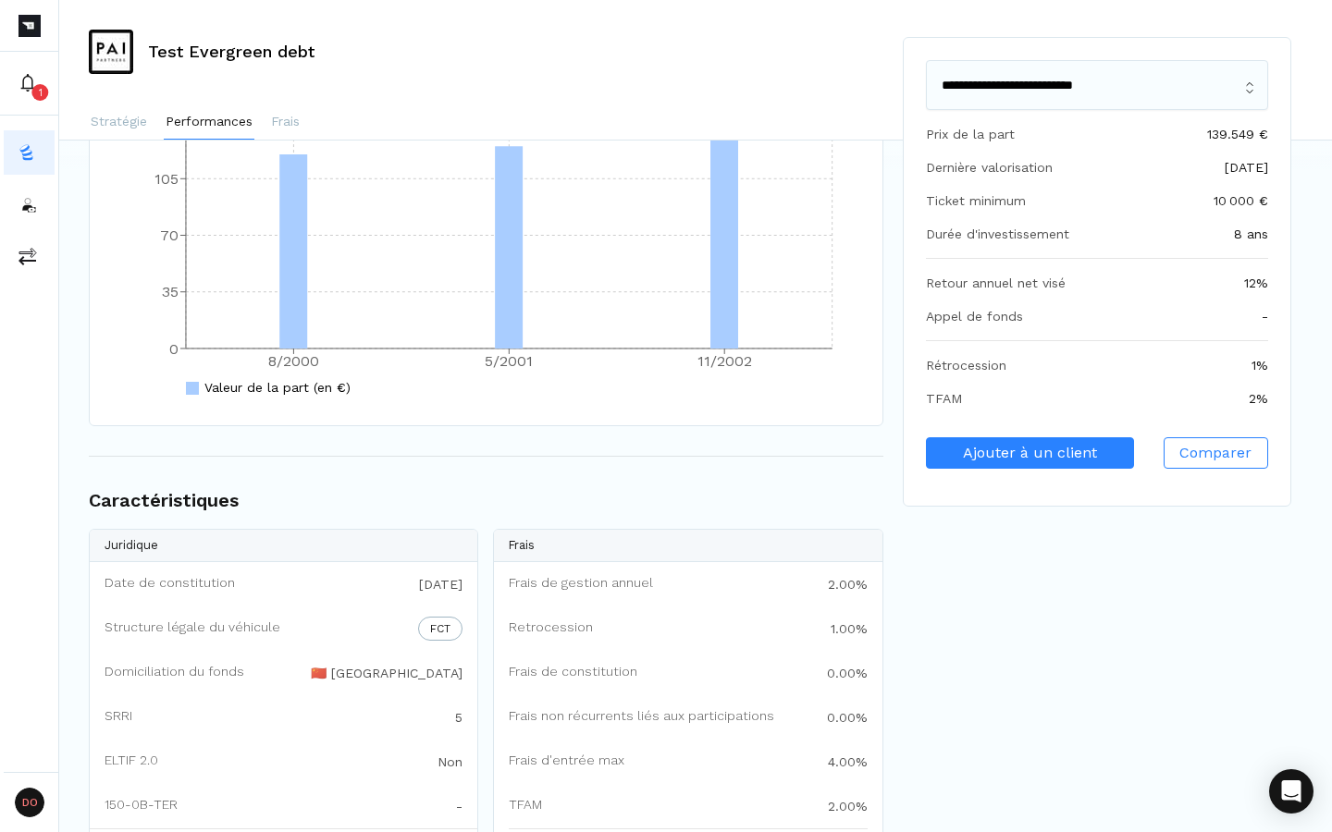
scroll to position [1963, 0]
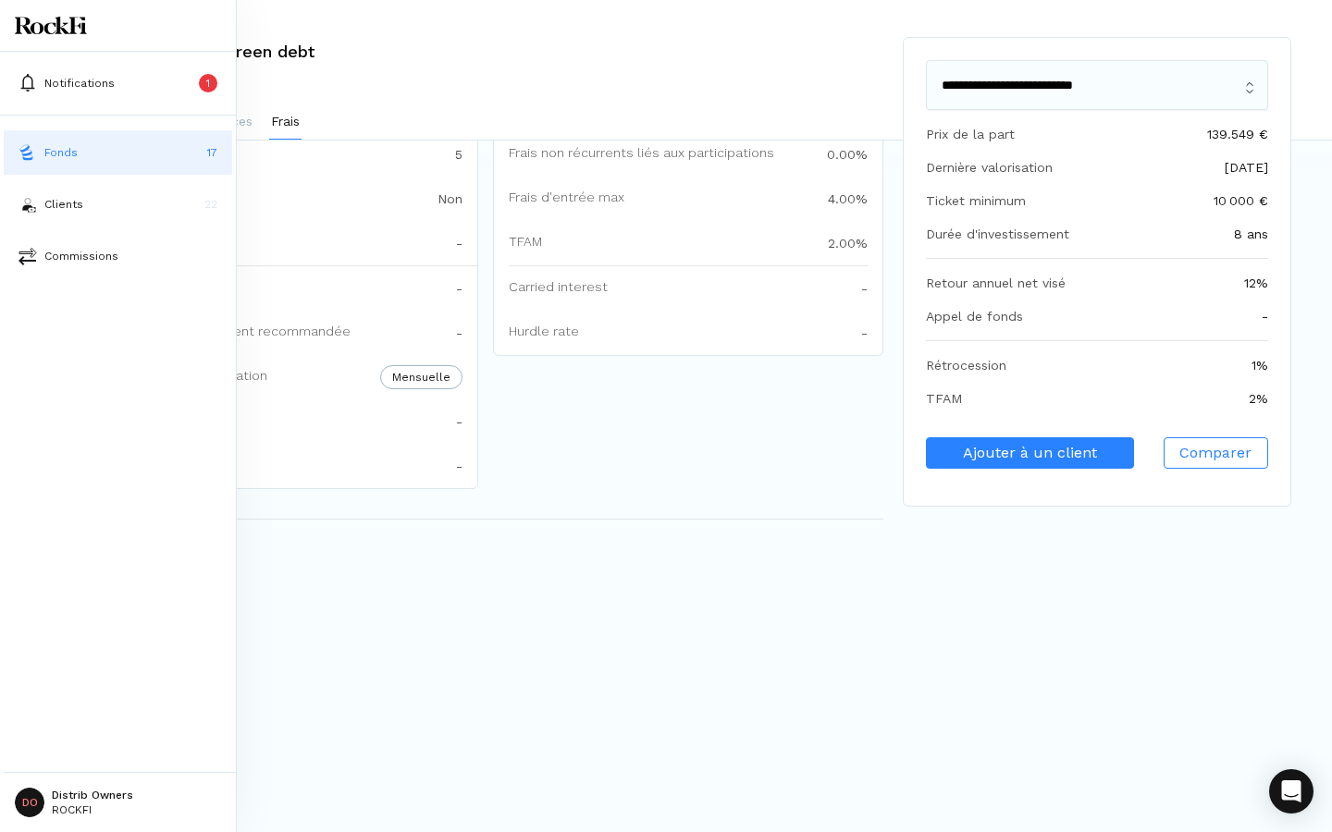
click at [44, 138] on button "Fonds 17" at bounding box center [118, 152] width 228 height 44
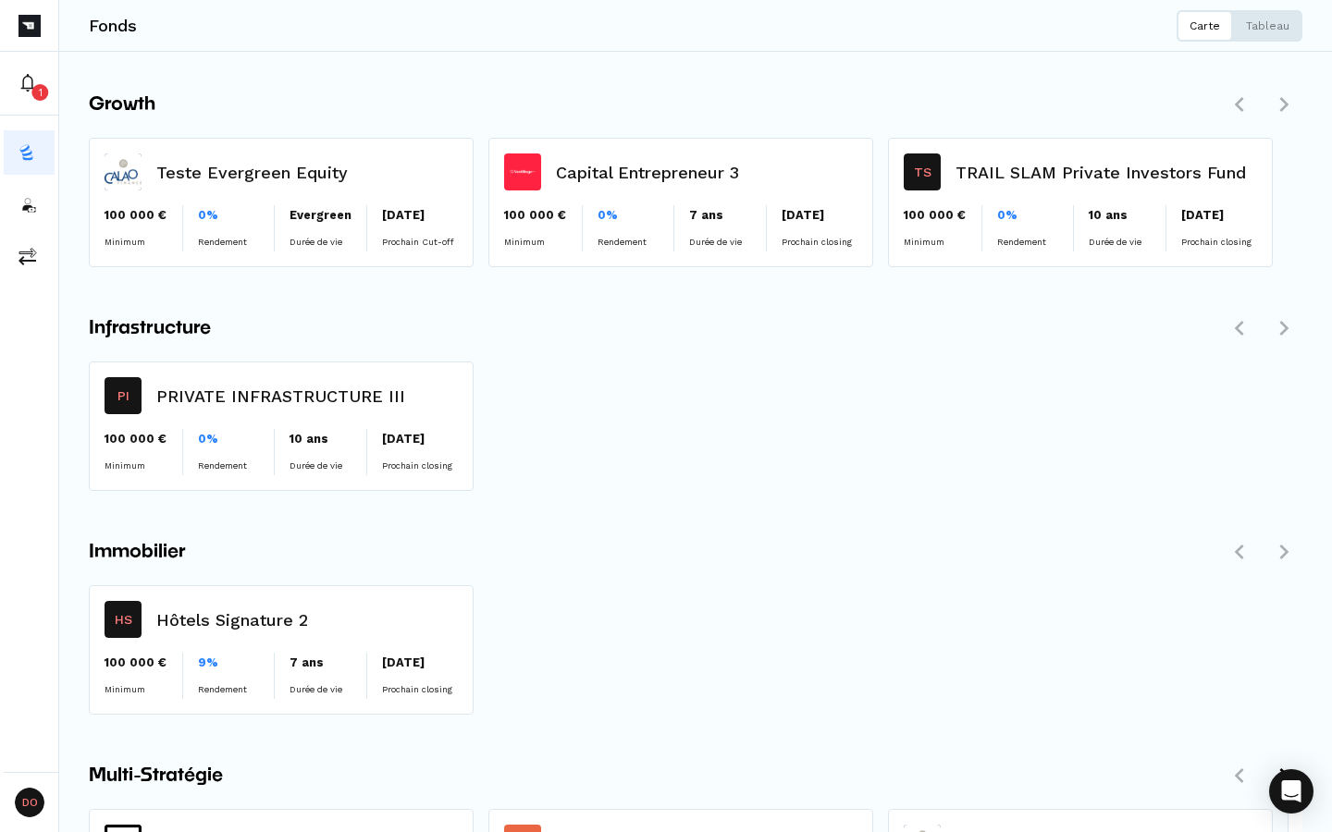
scroll to position [602, 0]
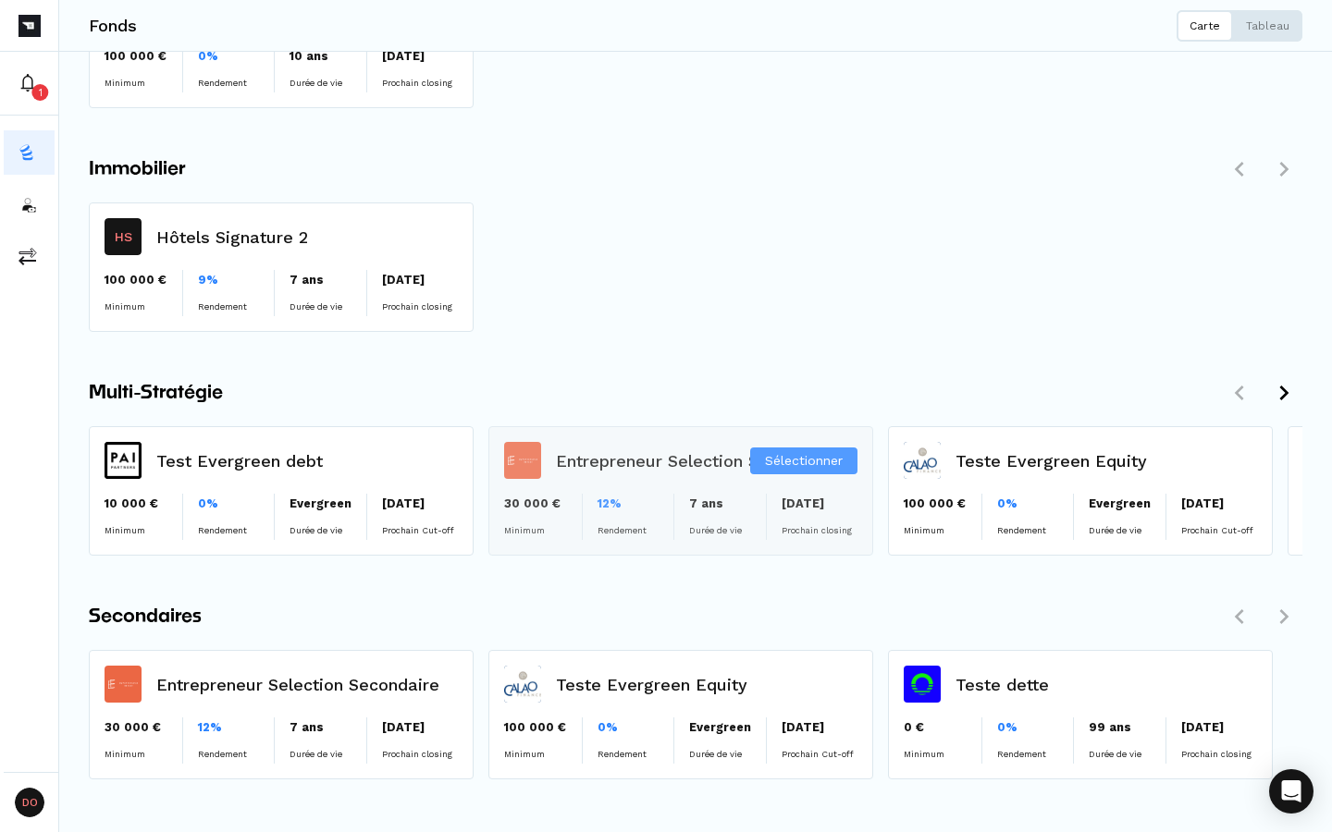
click at [690, 502] on div "Sélectionner" at bounding box center [680, 491] width 383 height 128
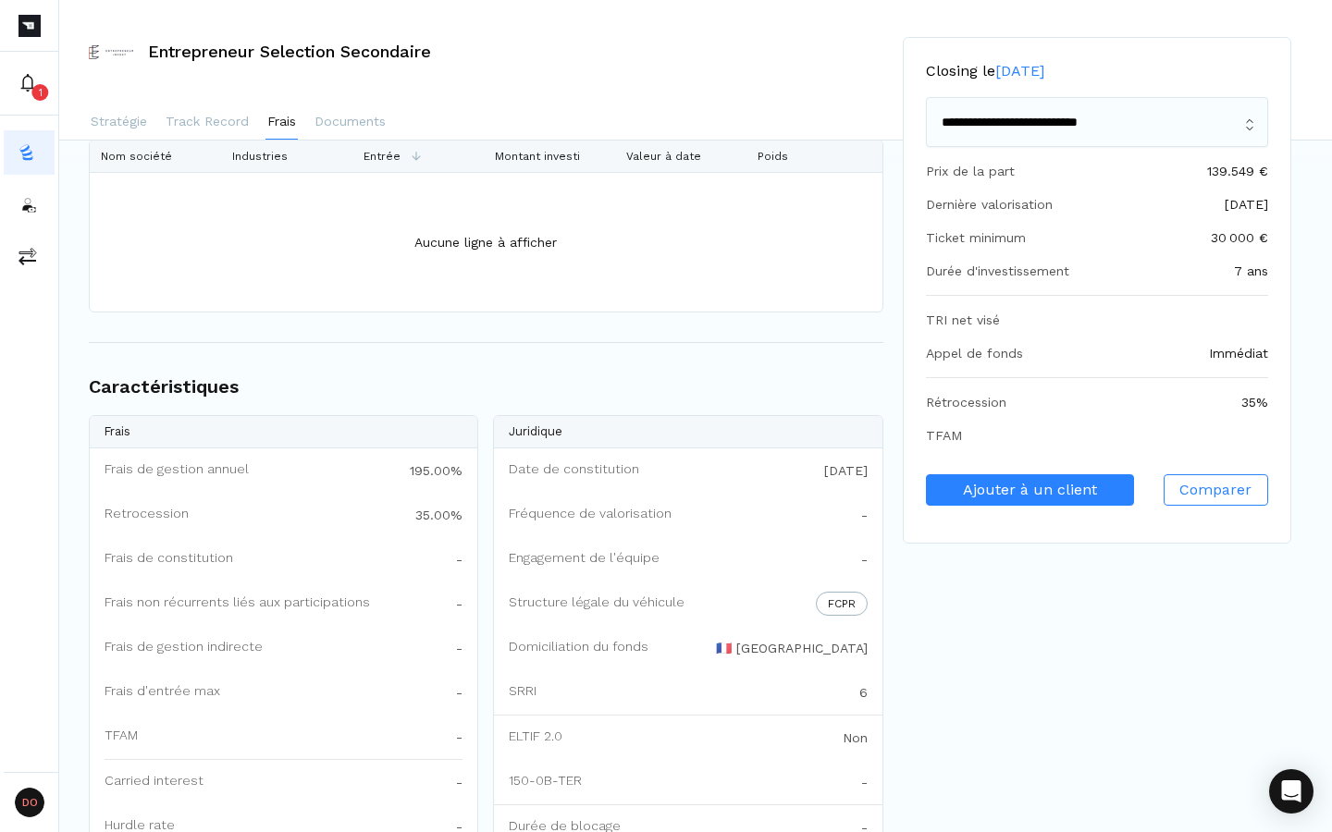
scroll to position [1268, 0]
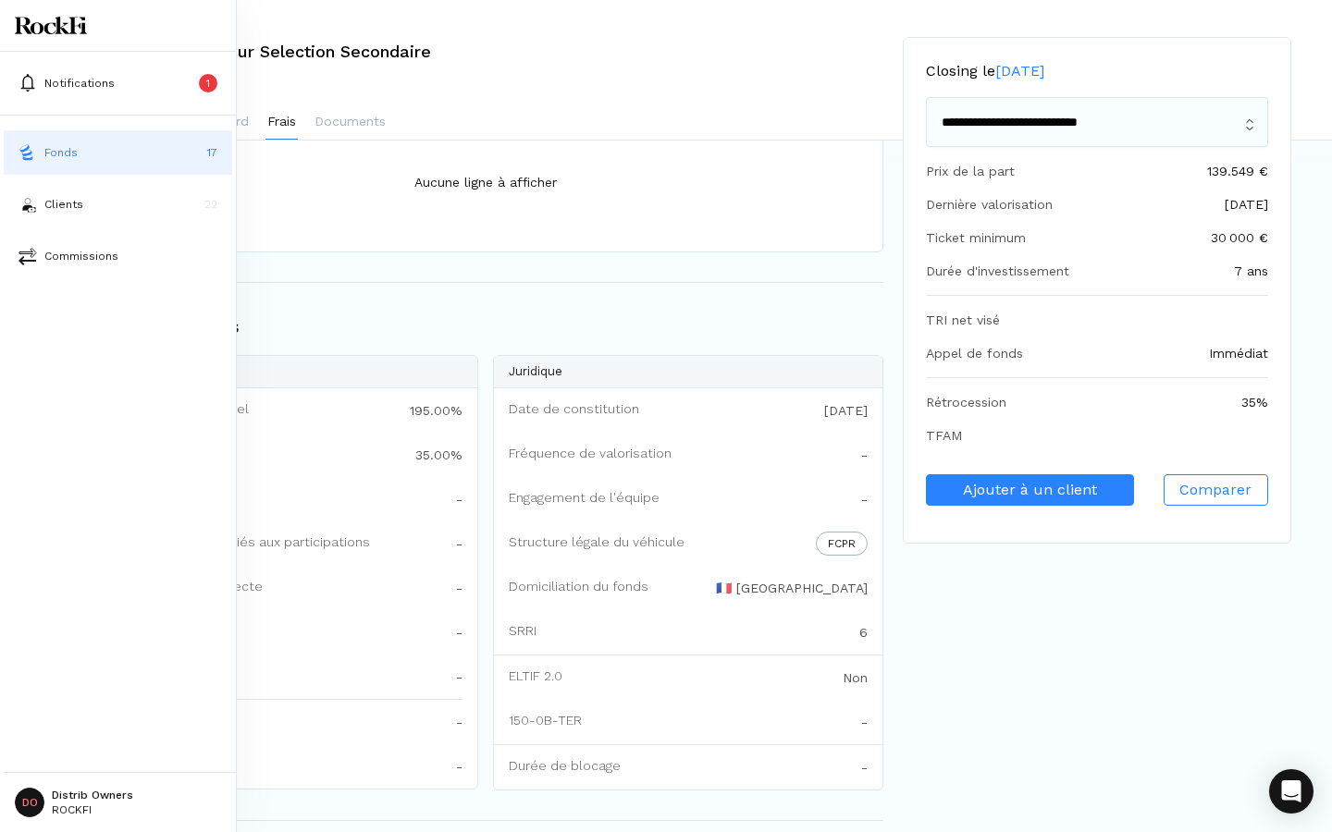
click at [37, 157] on button "Fonds 17" at bounding box center [118, 152] width 228 height 44
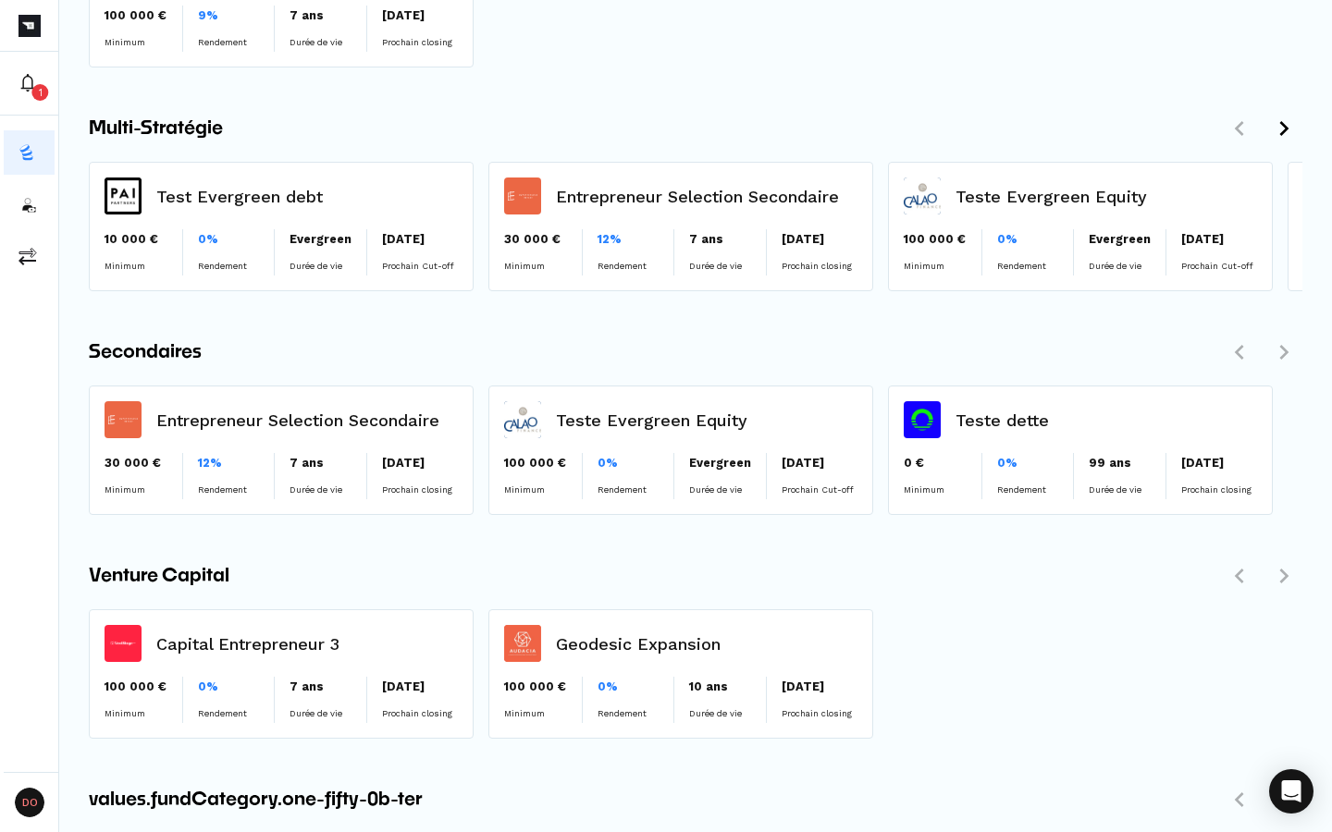
scroll to position [869, 0]
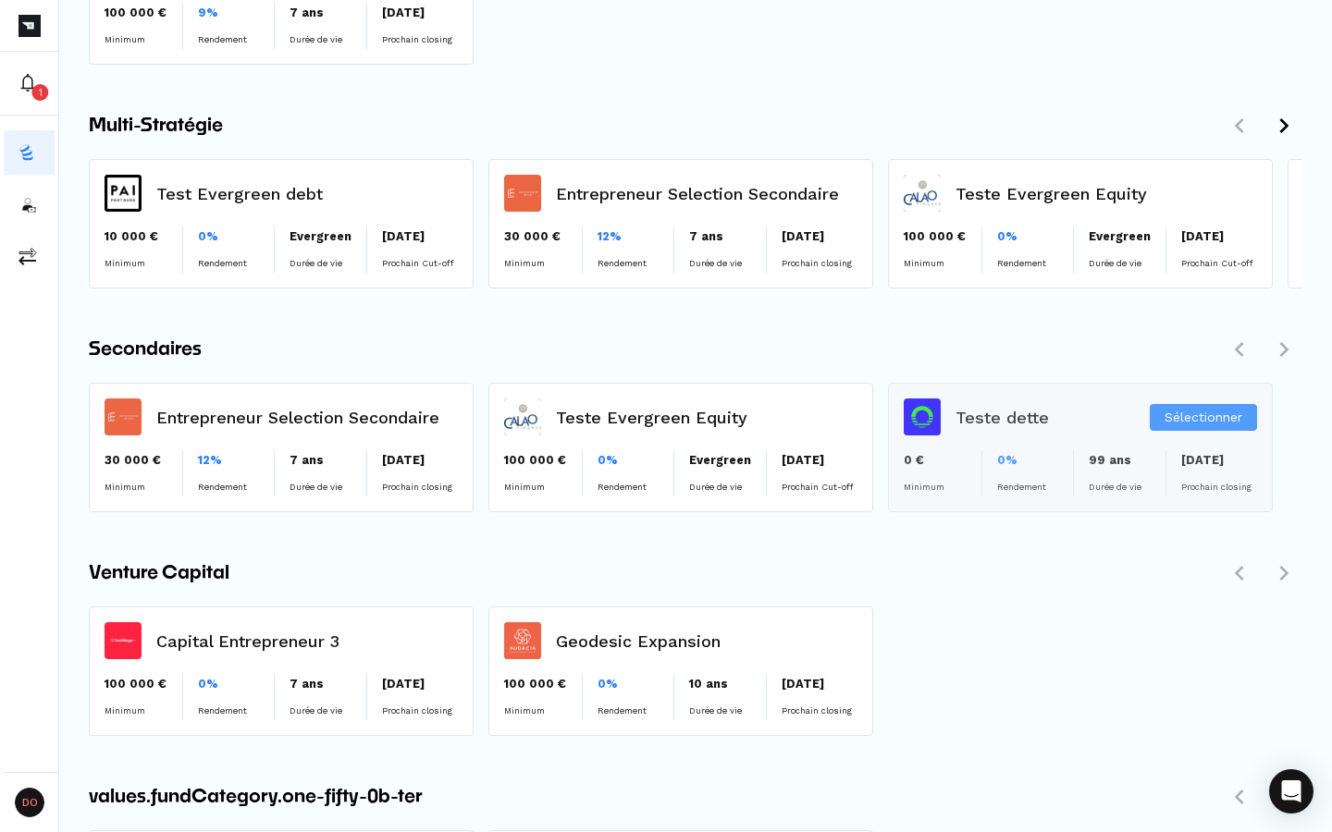
click at [1028, 473] on div "Sélectionner" at bounding box center [1080, 448] width 383 height 128
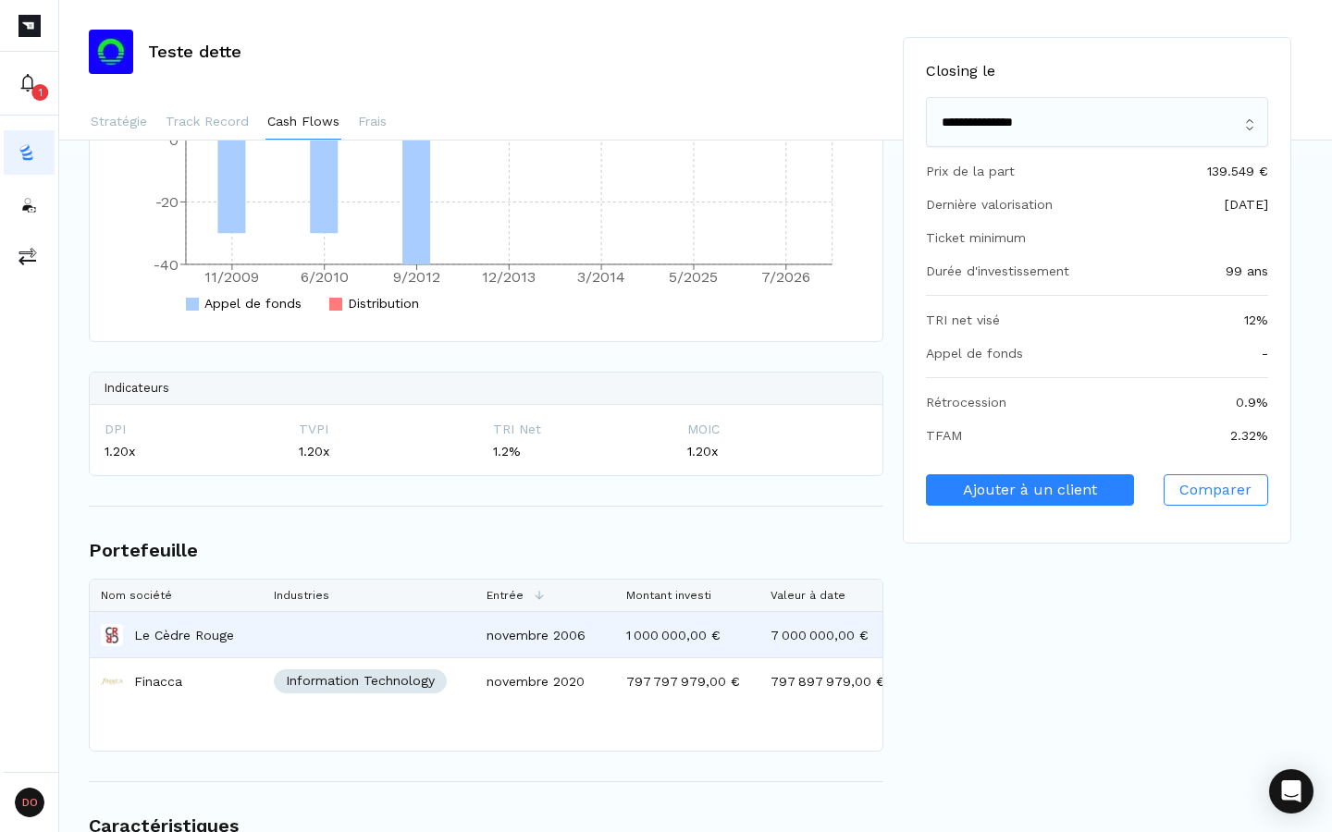
scroll to position [1794, 0]
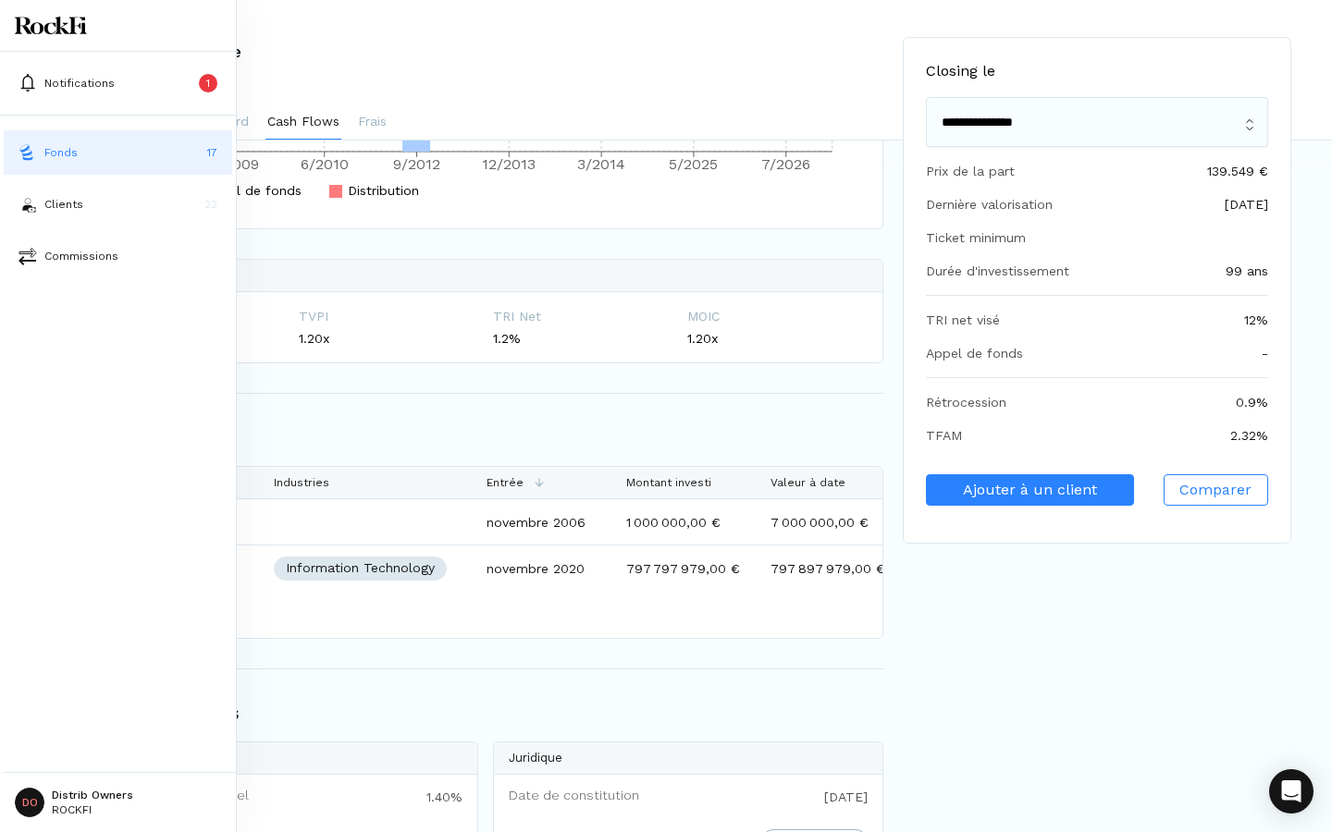
click at [54, 156] on p "Fonds" at bounding box center [60, 152] width 33 height 17
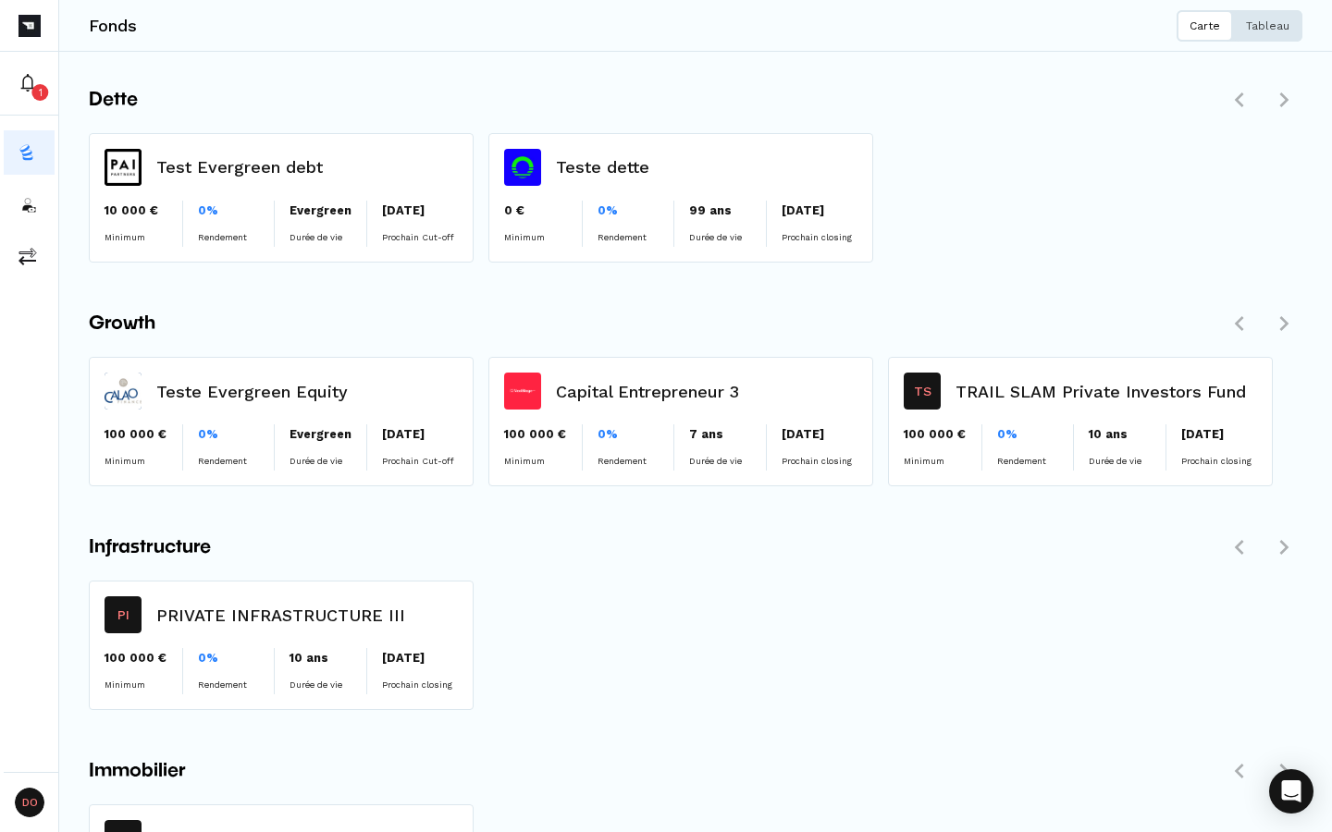
click at [1282, 32] on button "Tableau" at bounding box center [1267, 25] width 69 height 31
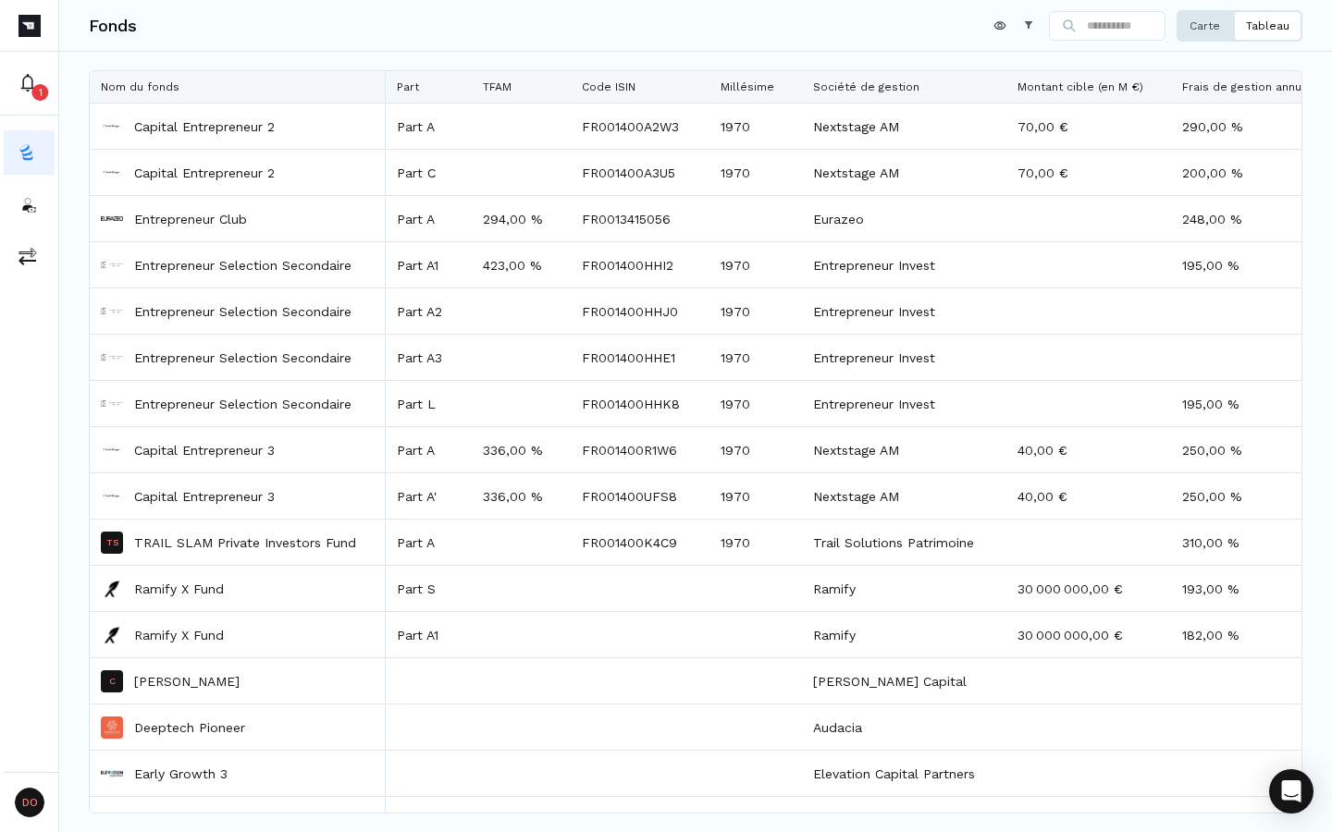
click at [1206, 34] on button "Carte" at bounding box center [1204, 25] width 56 height 31
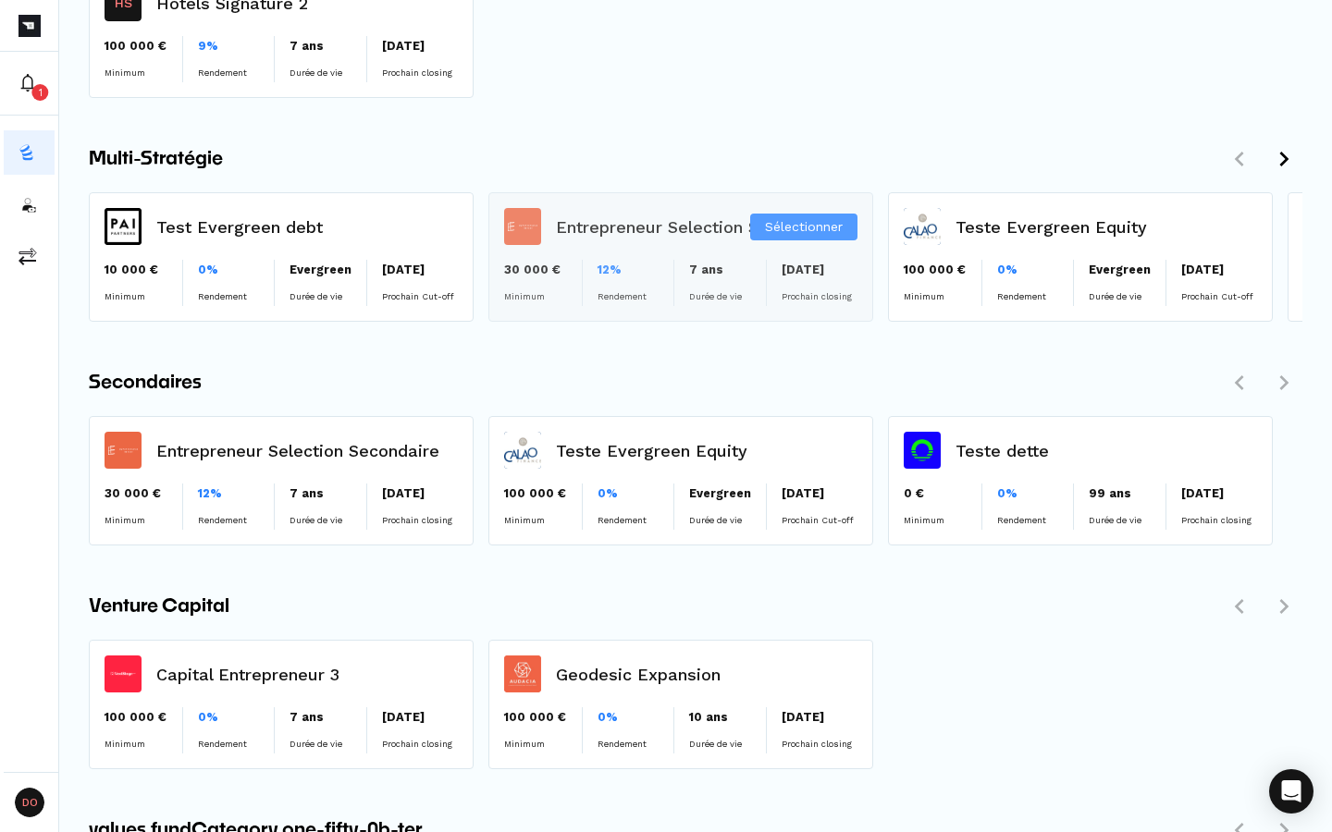
click at [670, 218] on div "Sélectionner" at bounding box center [680, 257] width 383 height 128
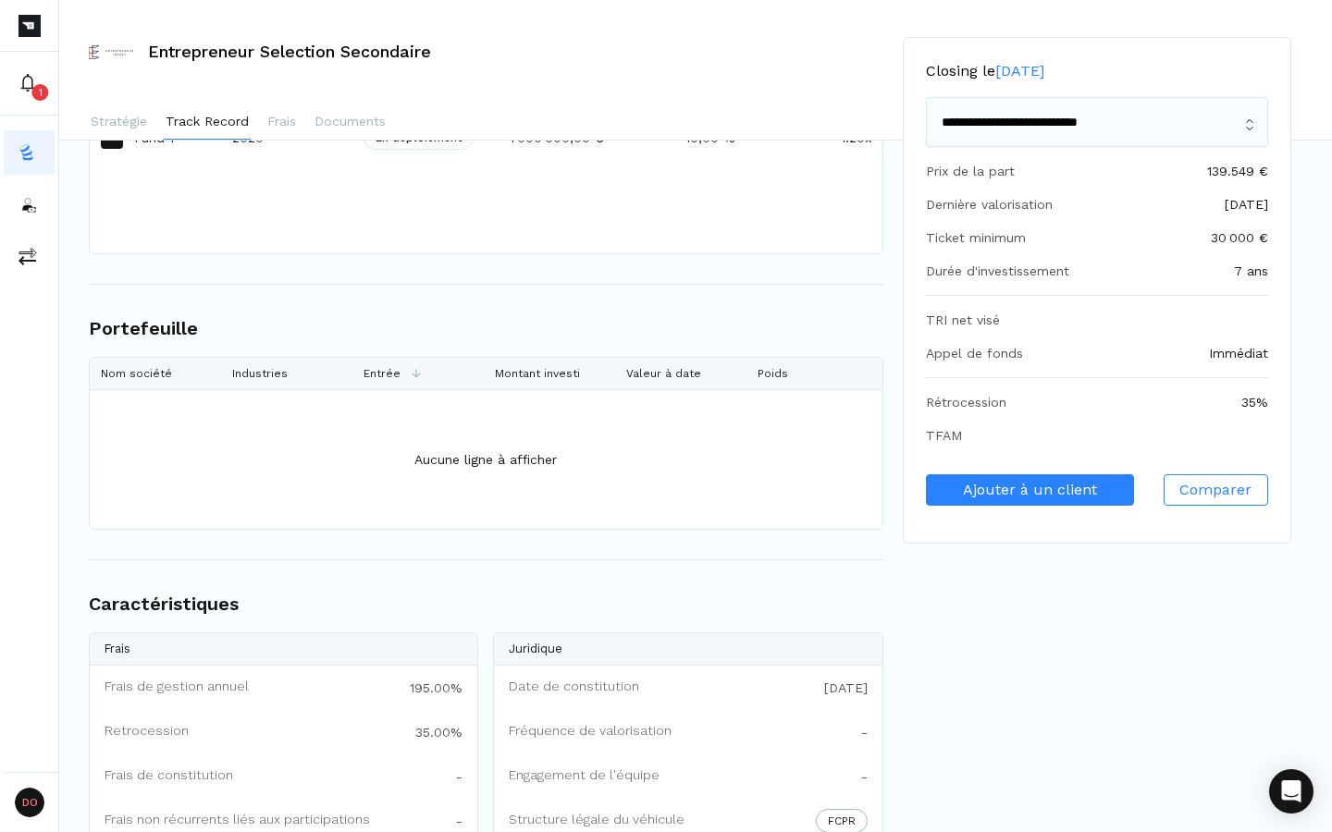
scroll to position [1148, 0]
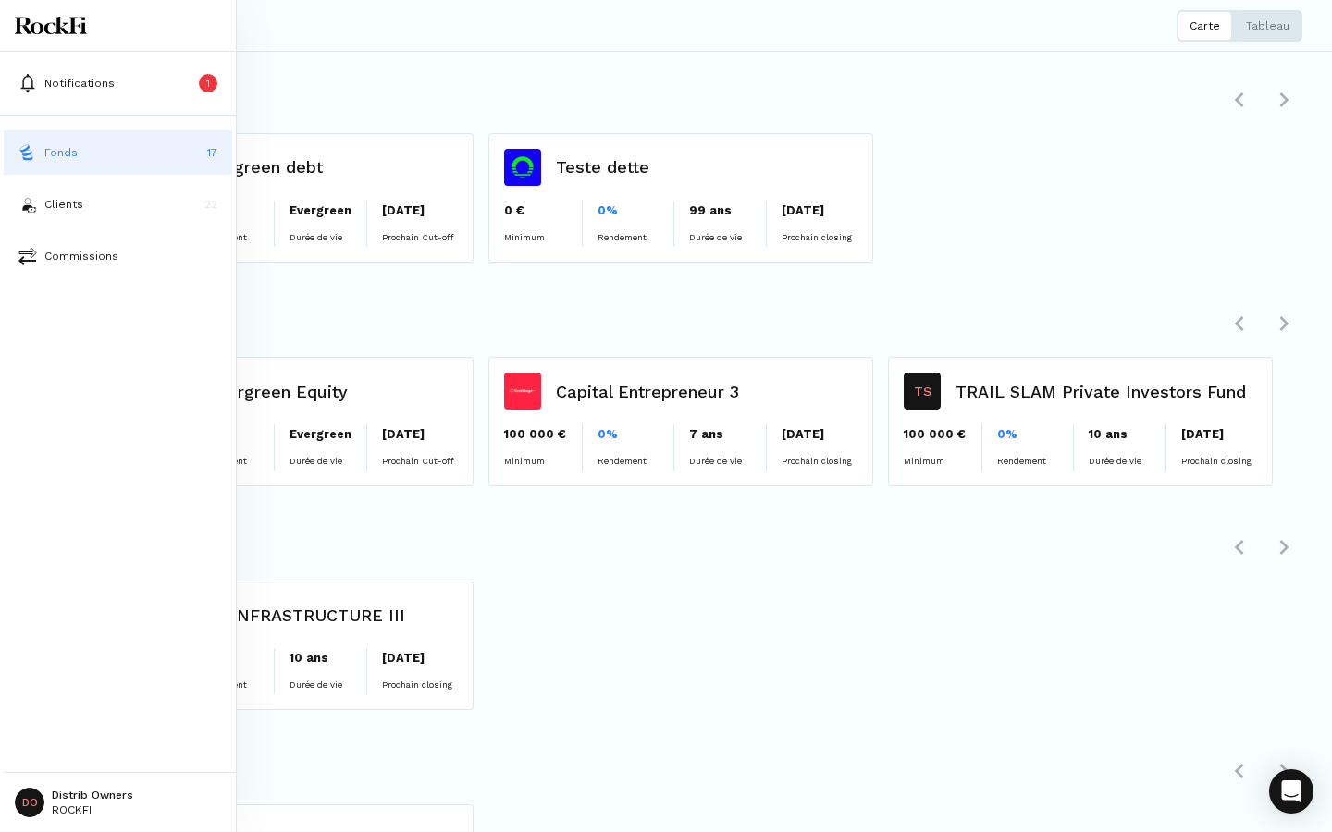
click at [30, 144] on img at bounding box center [27, 152] width 18 height 18
click at [51, 210] on p "Clients" at bounding box center [63, 204] width 39 height 17
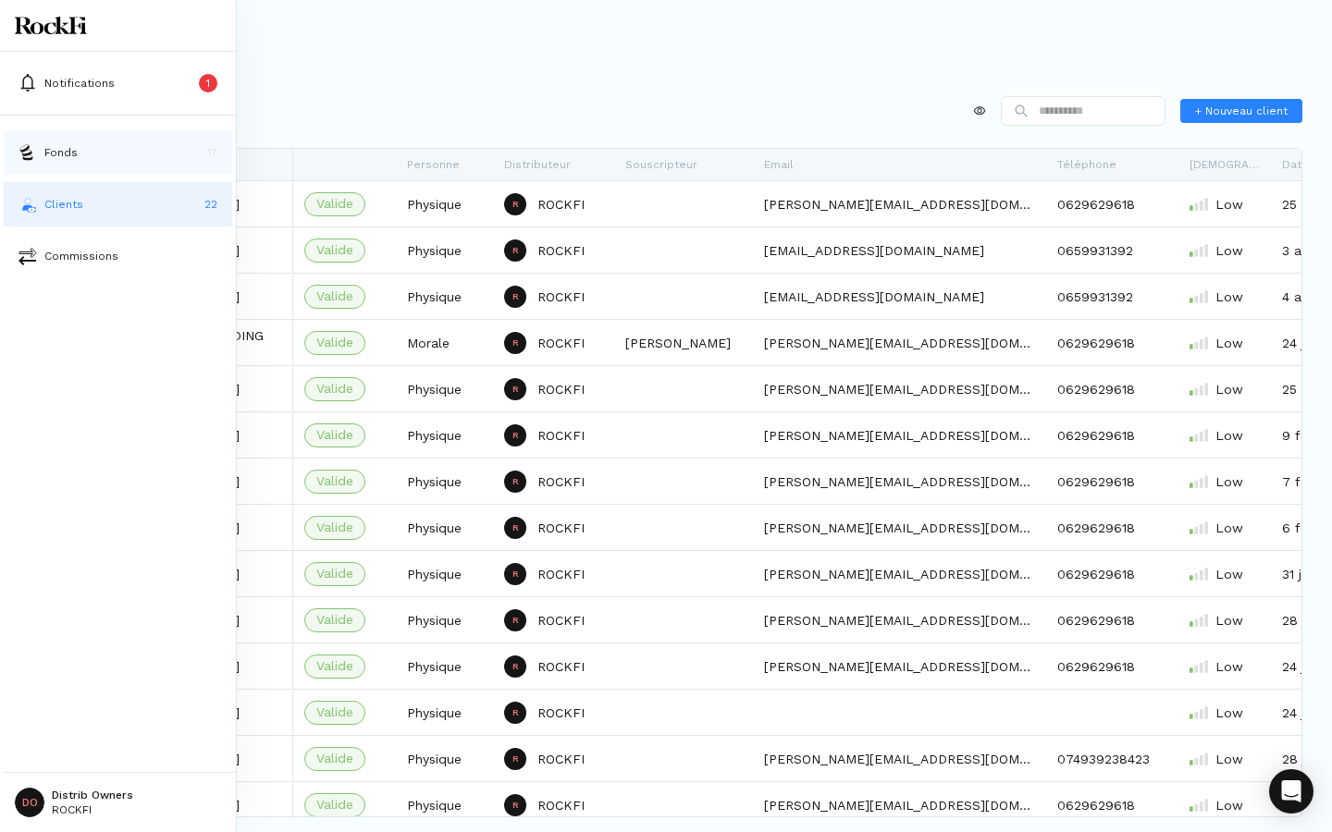
click at [27, 153] on img at bounding box center [27, 152] width 18 height 18
